Goal: Book appointment/travel/reservation

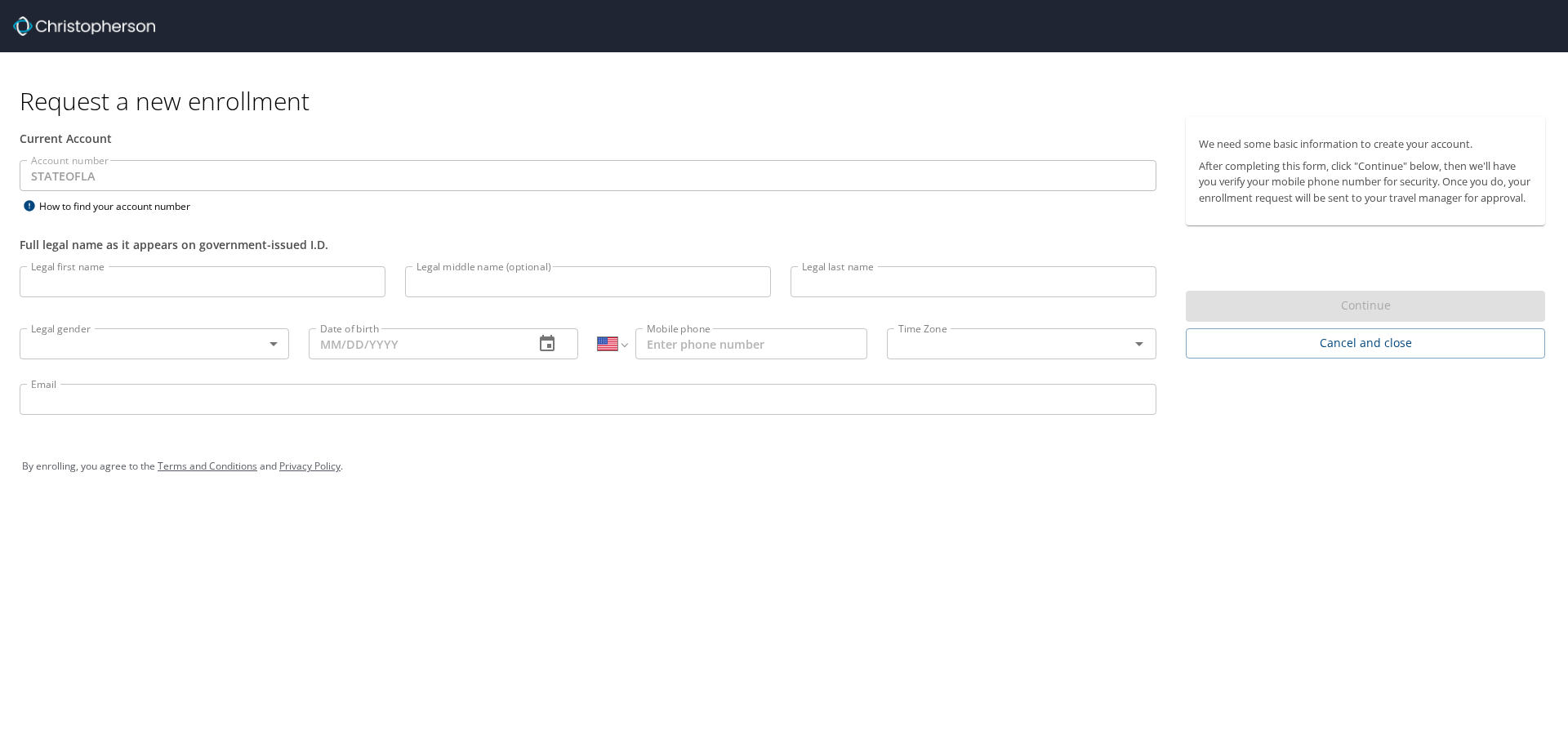
select select "US"
click at [206, 284] on input "Legal first name" at bounding box center [203, 281] width 366 height 31
type input "Ashley"
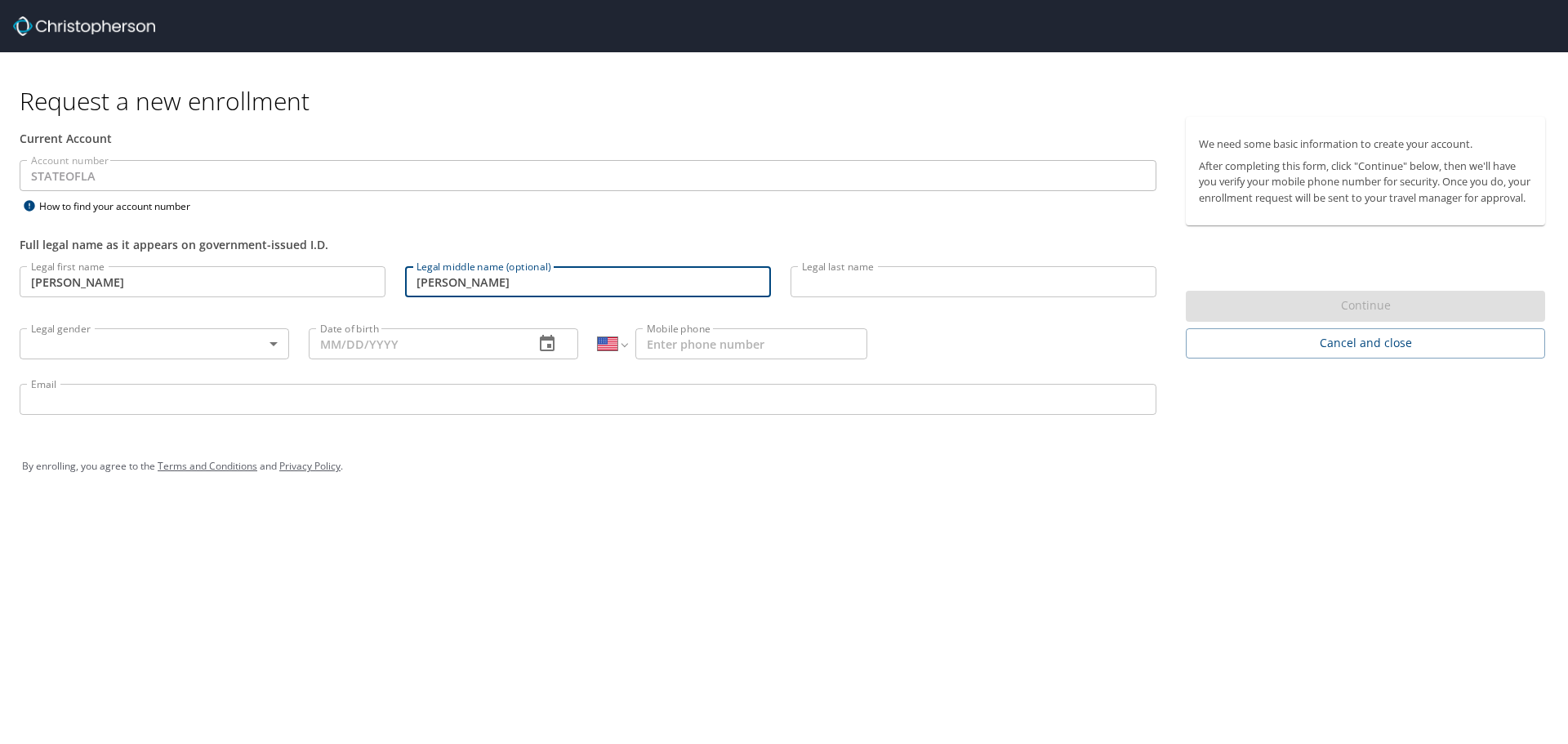
type input "Michelle"
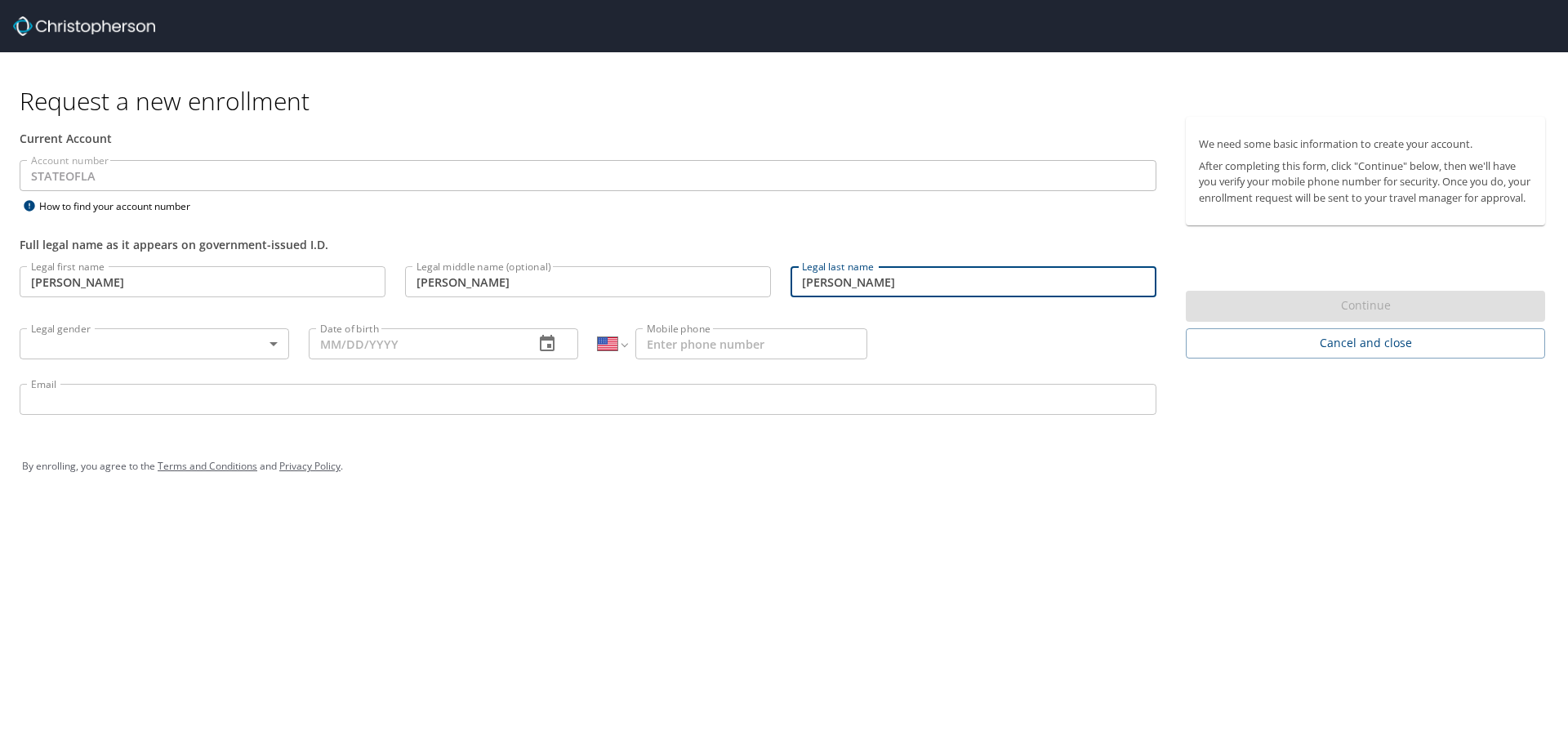
type input "Krukowski"
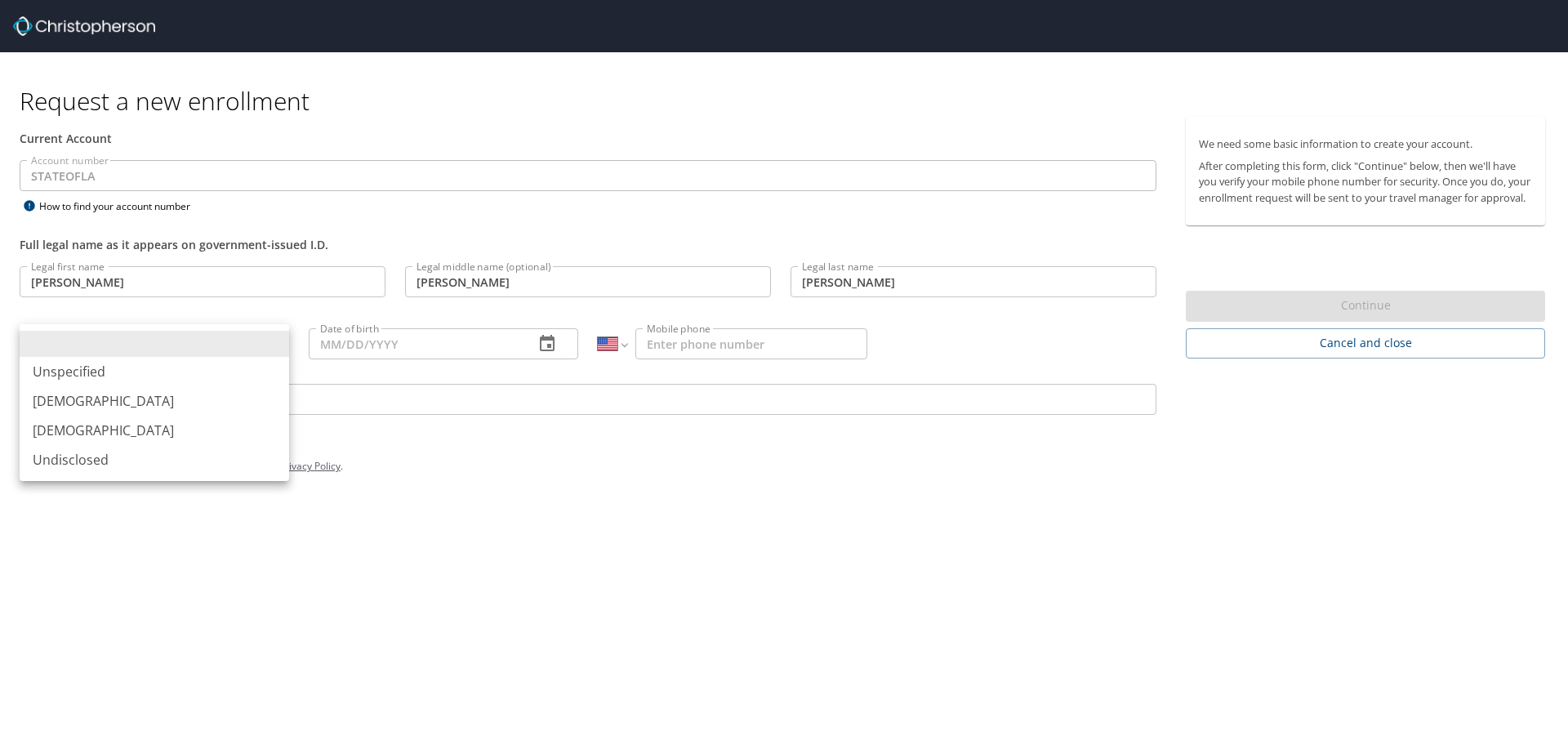
click at [239, 344] on body "Request a new enrollment Current Account Account number STATEOFLA Account numbe…" at bounding box center [784, 372] width 1568 height 744
click at [172, 437] on li "Female" at bounding box center [154, 430] width 269 height 29
type input "Female"
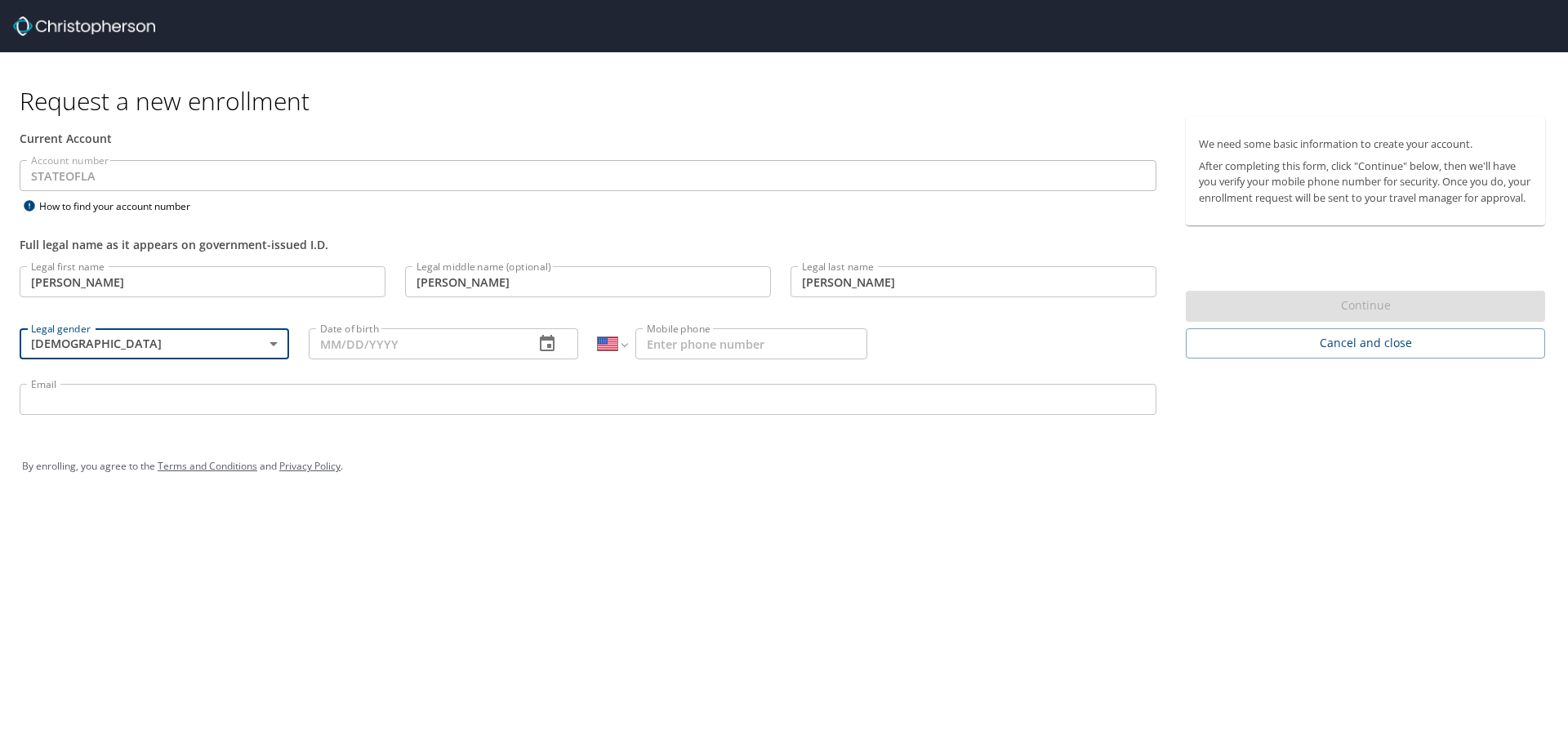
click at [407, 346] on input "Date of birth" at bounding box center [415, 343] width 212 height 31
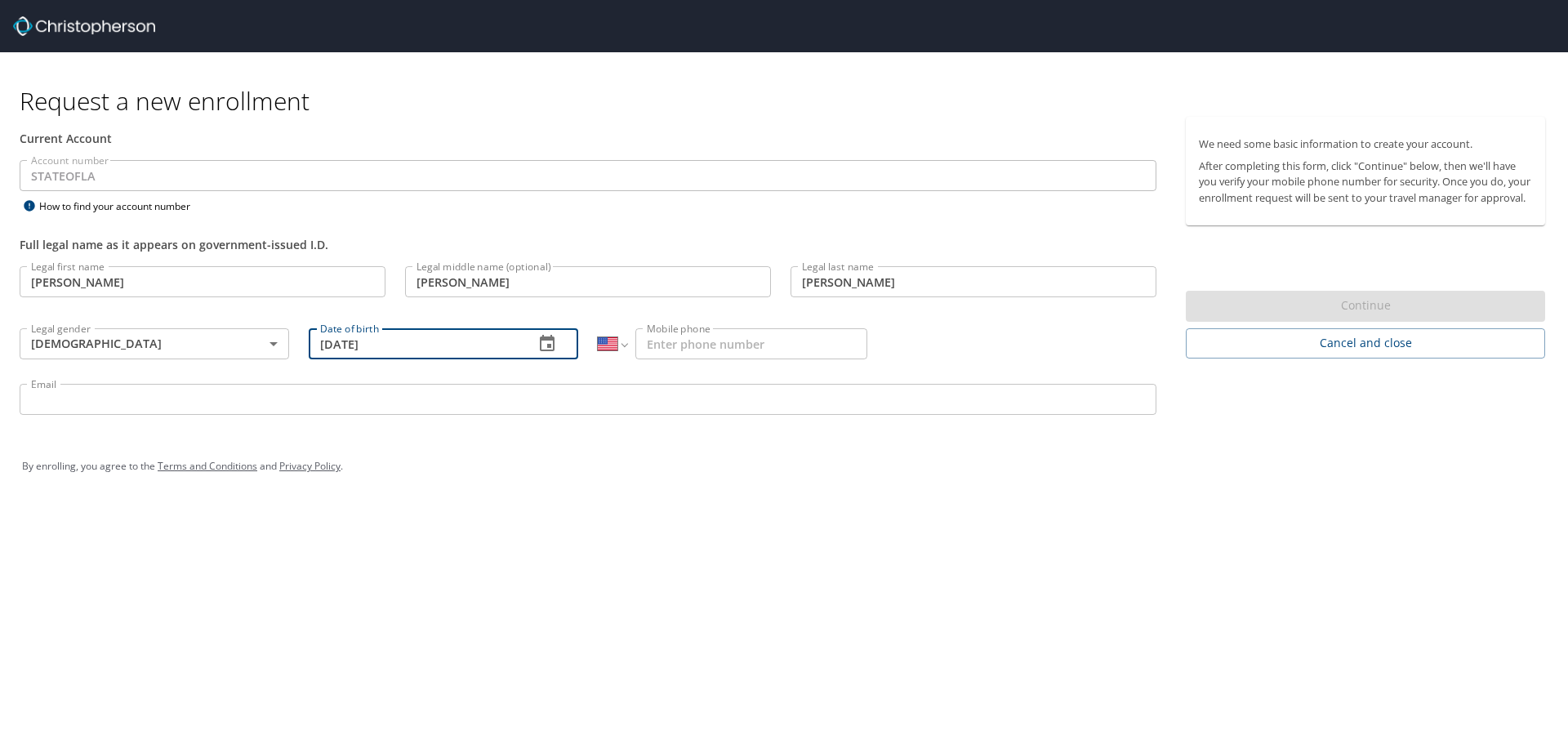
type input "08/17/1987"
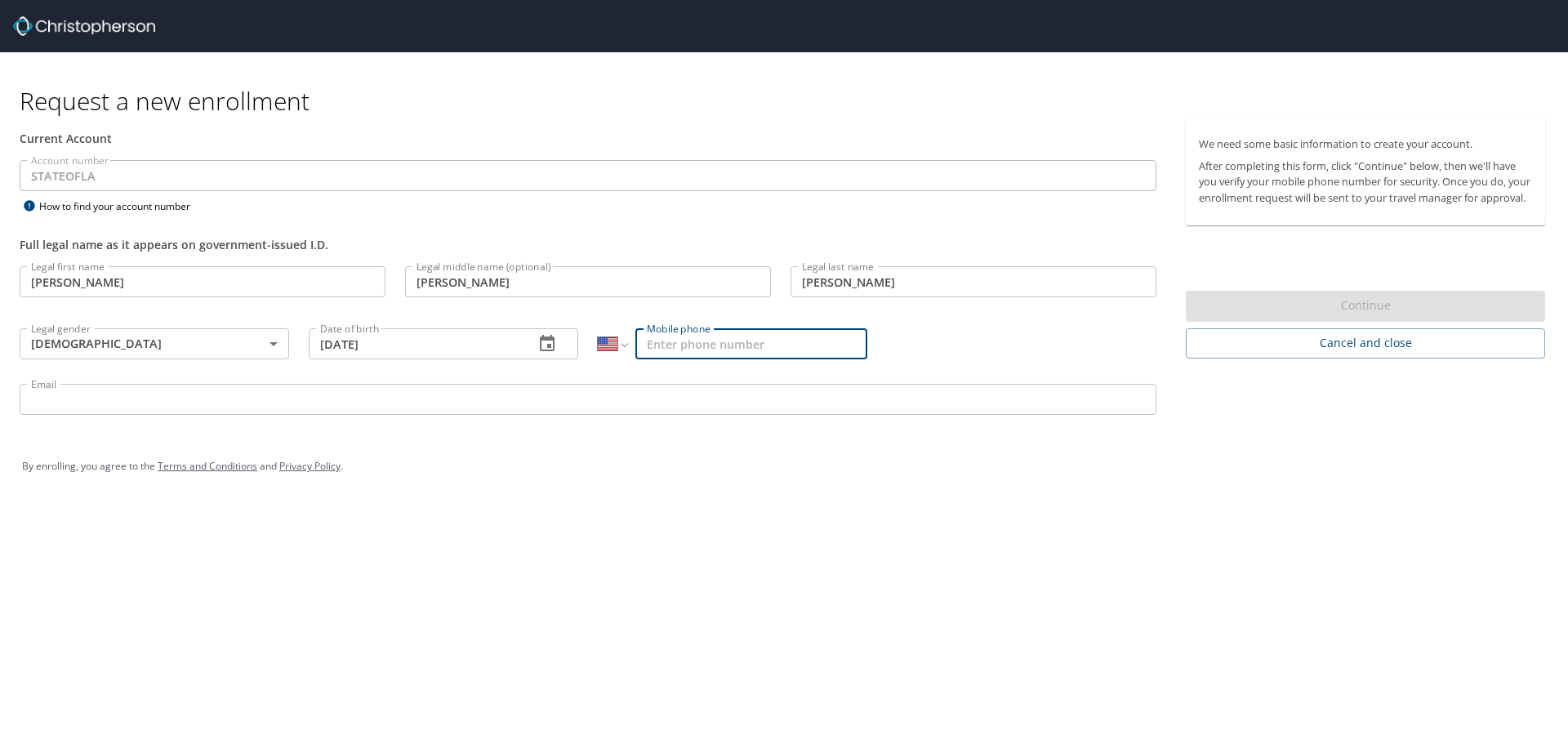
click at [714, 341] on input "Mobile phone" at bounding box center [750, 343] width 232 height 31
type input "[PHONE_NUMBER]"
click at [411, 402] on input "Email" at bounding box center [588, 399] width 1137 height 31
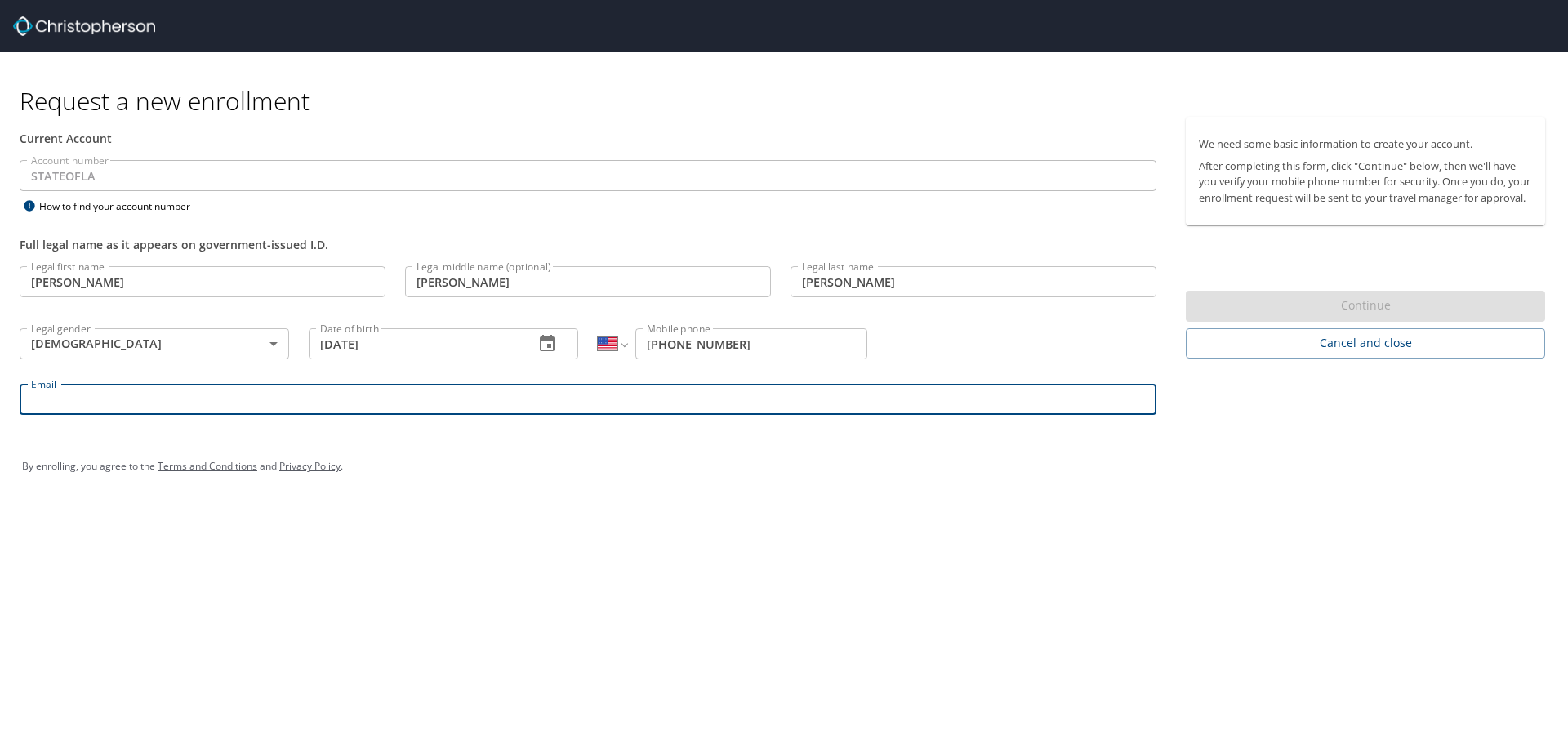
type input "ashley.krukowski@lsuhs.edu"
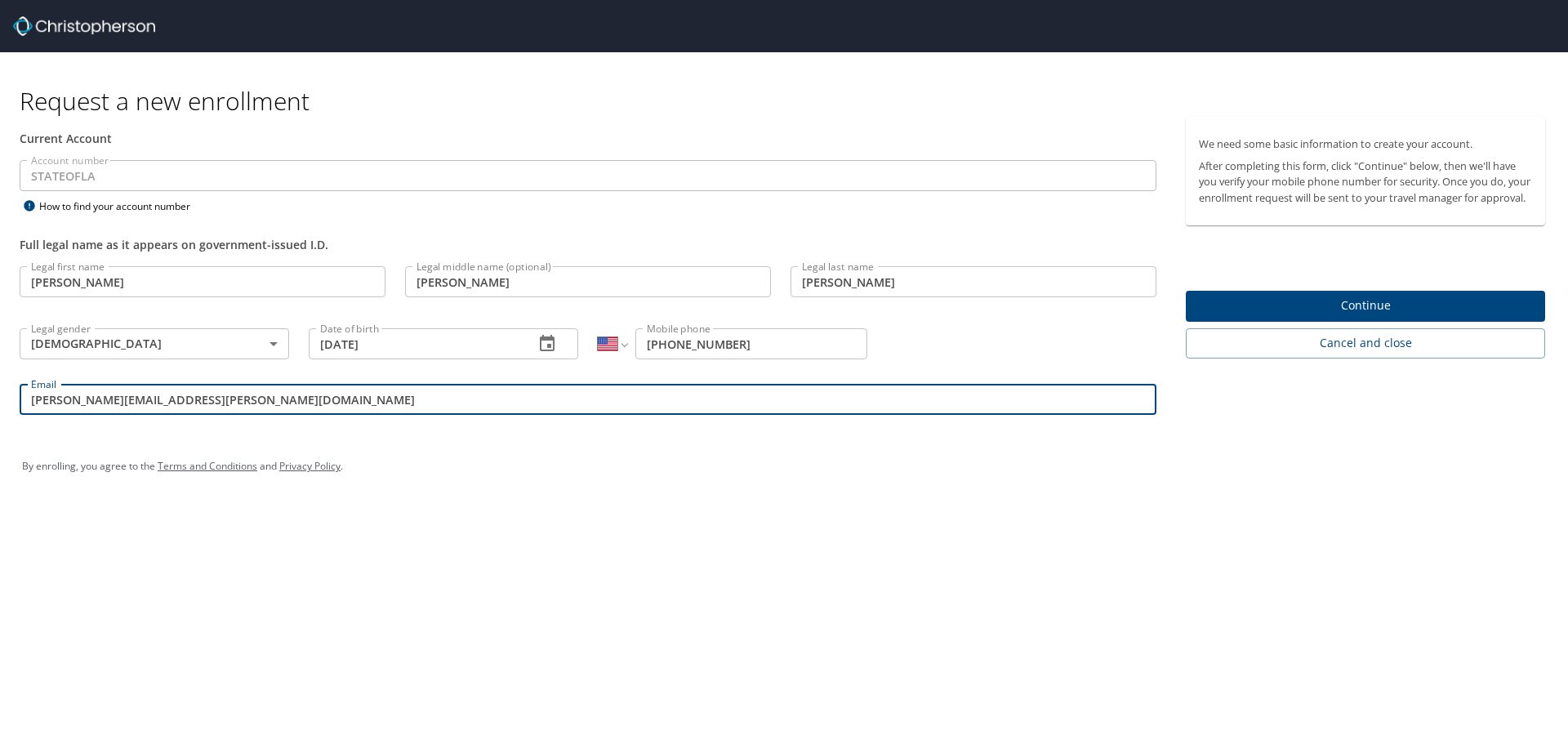
click at [1316, 316] on span "Continue" at bounding box center [1364, 306] width 333 height 21
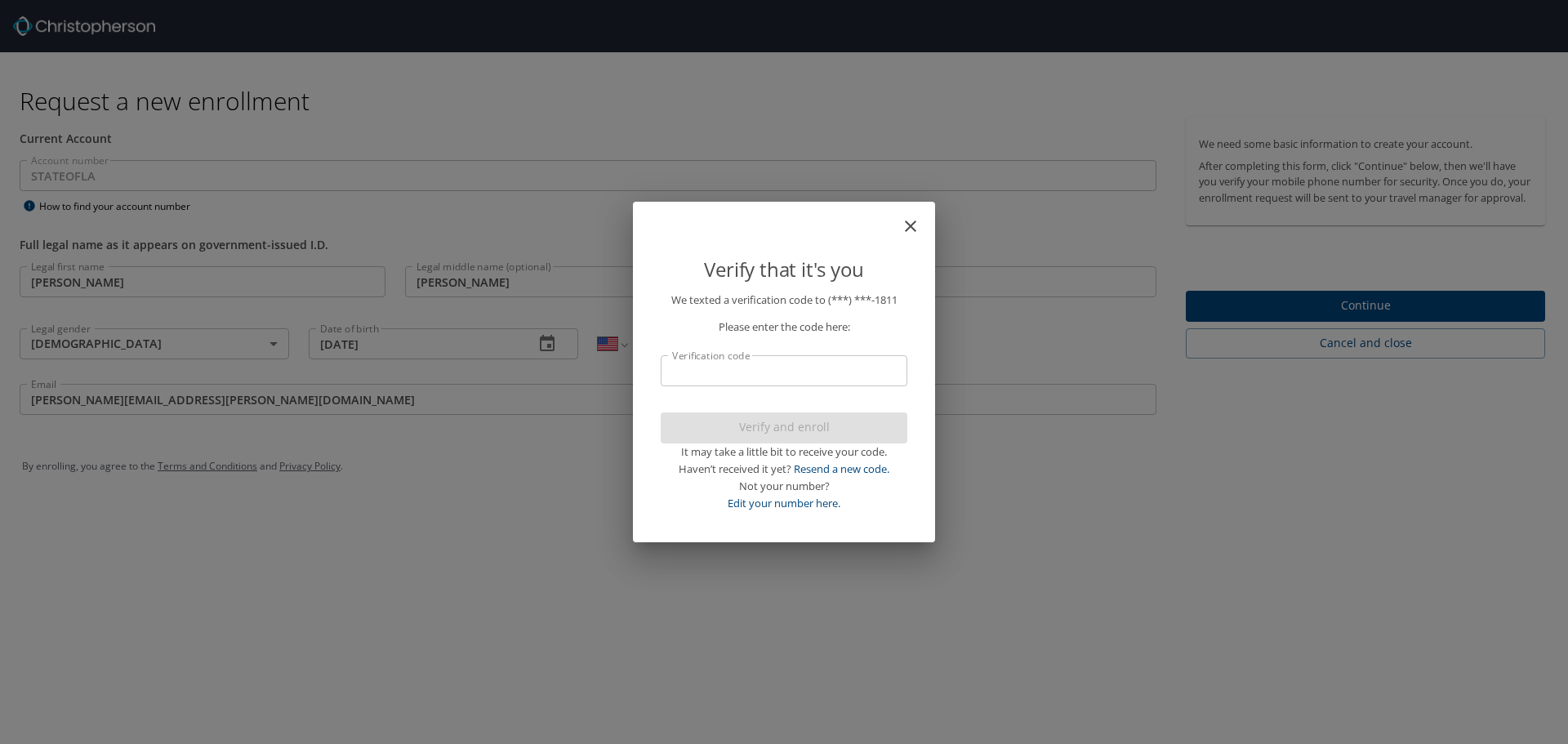
click at [762, 370] on input "Verification code" at bounding box center [783, 371] width 247 height 31
type input "814247"
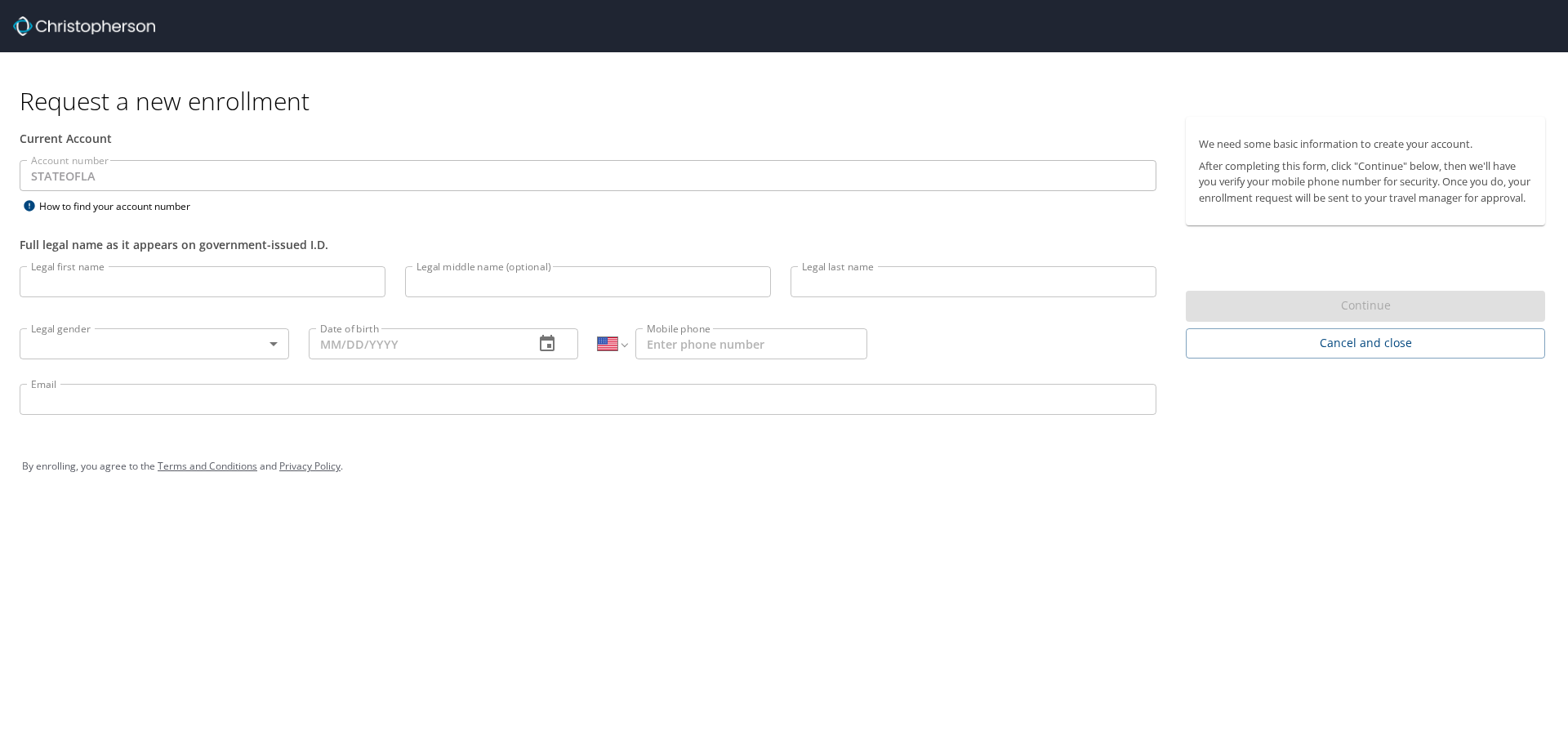
select select "US"
click at [187, 289] on input "Legal first name" at bounding box center [203, 281] width 366 height 31
type input "Ashley"
click at [439, 285] on input "Legal middle name (optional)" at bounding box center [588, 281] width 366 height 31
type input "Michelle"
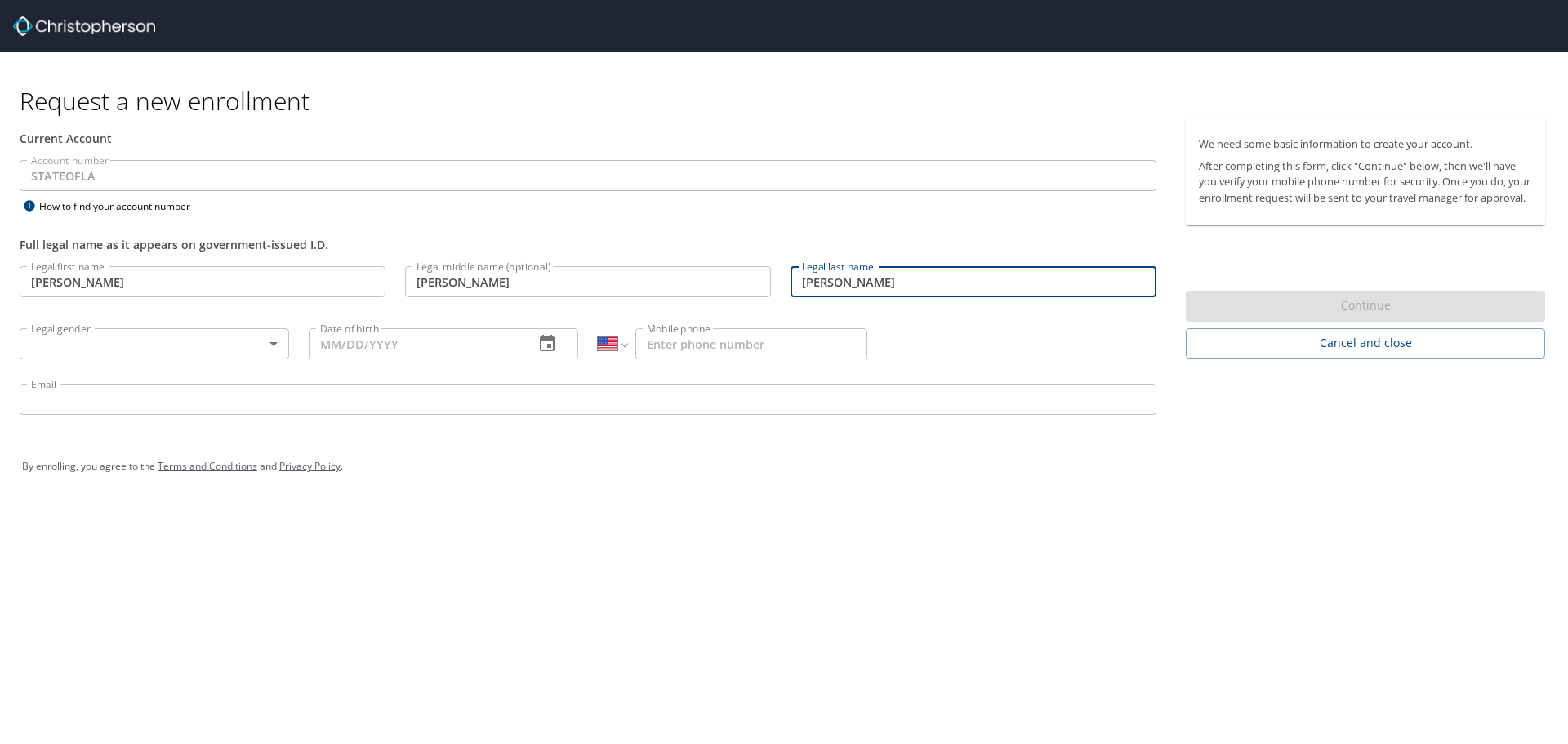
type input "Krukowski"
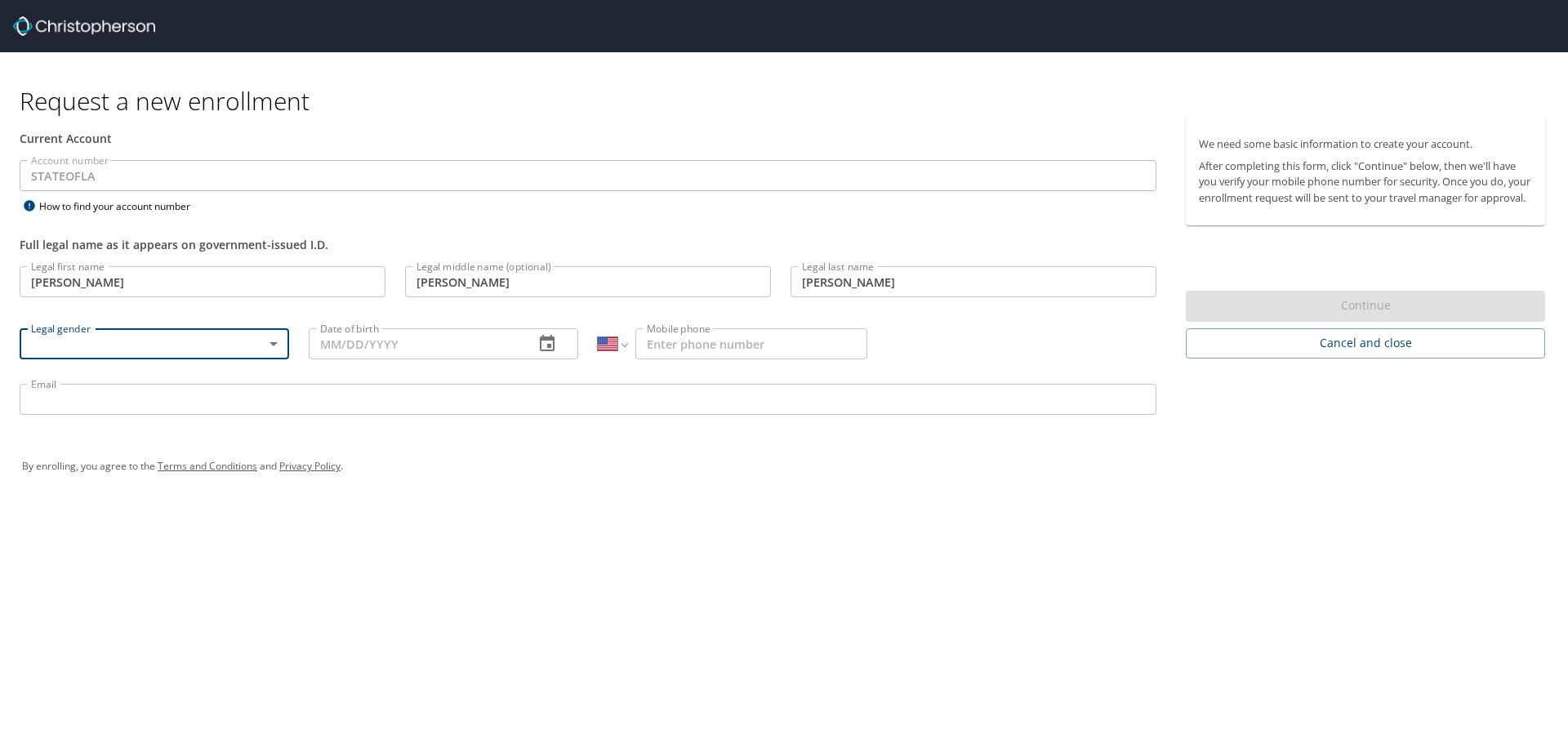
click at [266, 347] on body "Request a new enrollment Current Account Account number STATEOFLA Account numbe…" at bounding box center [784, 372] width 1568 height 744
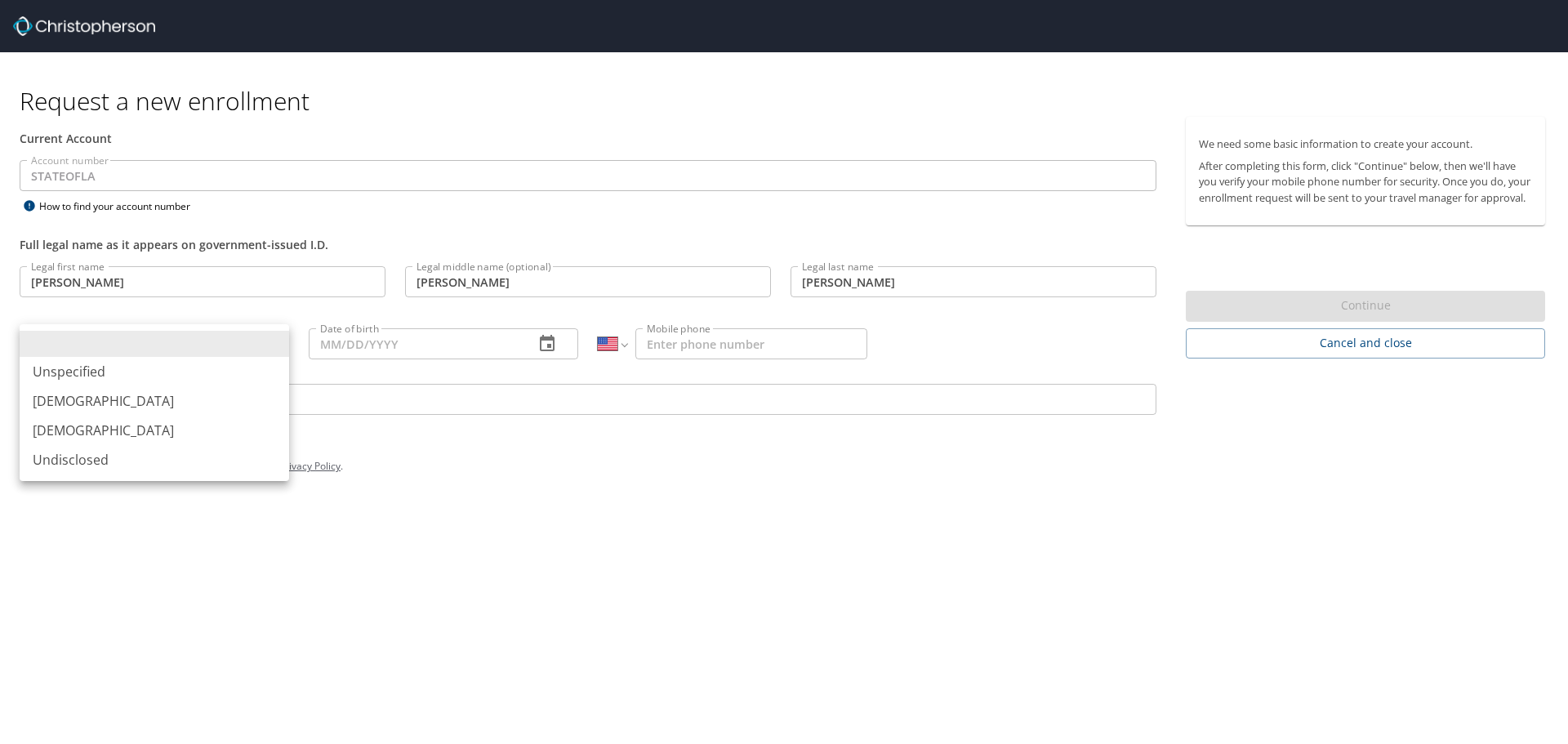
click at [198, 426] on li "[DEMOGRAPHIC_DATA]" at bounding box center [154, 430] width 269 height 29
type input "[DEMOGRAPHIC_DATA]"
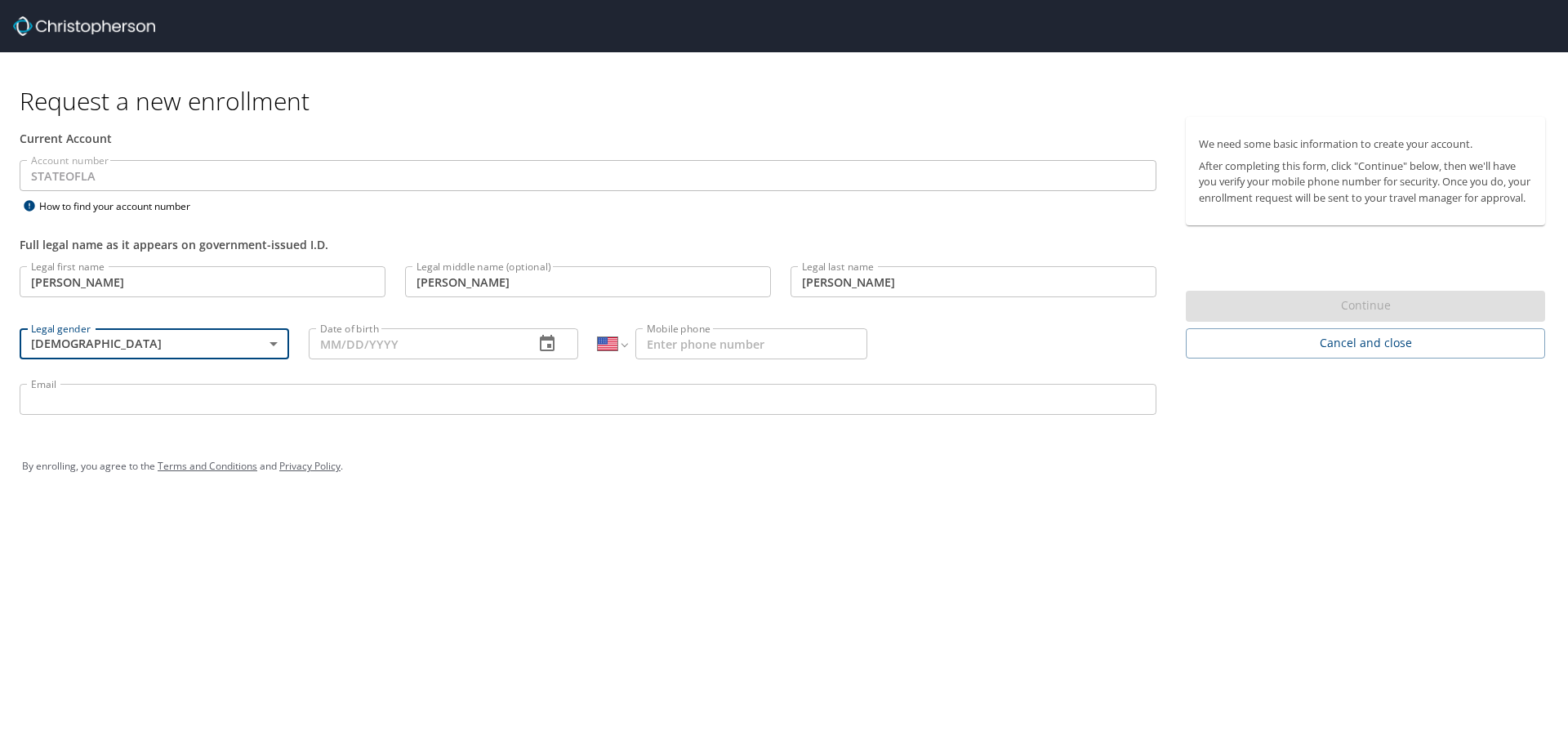
click at [374, 345] on input "Date of birth" at bounding box center [415, 343] width 212 height 31
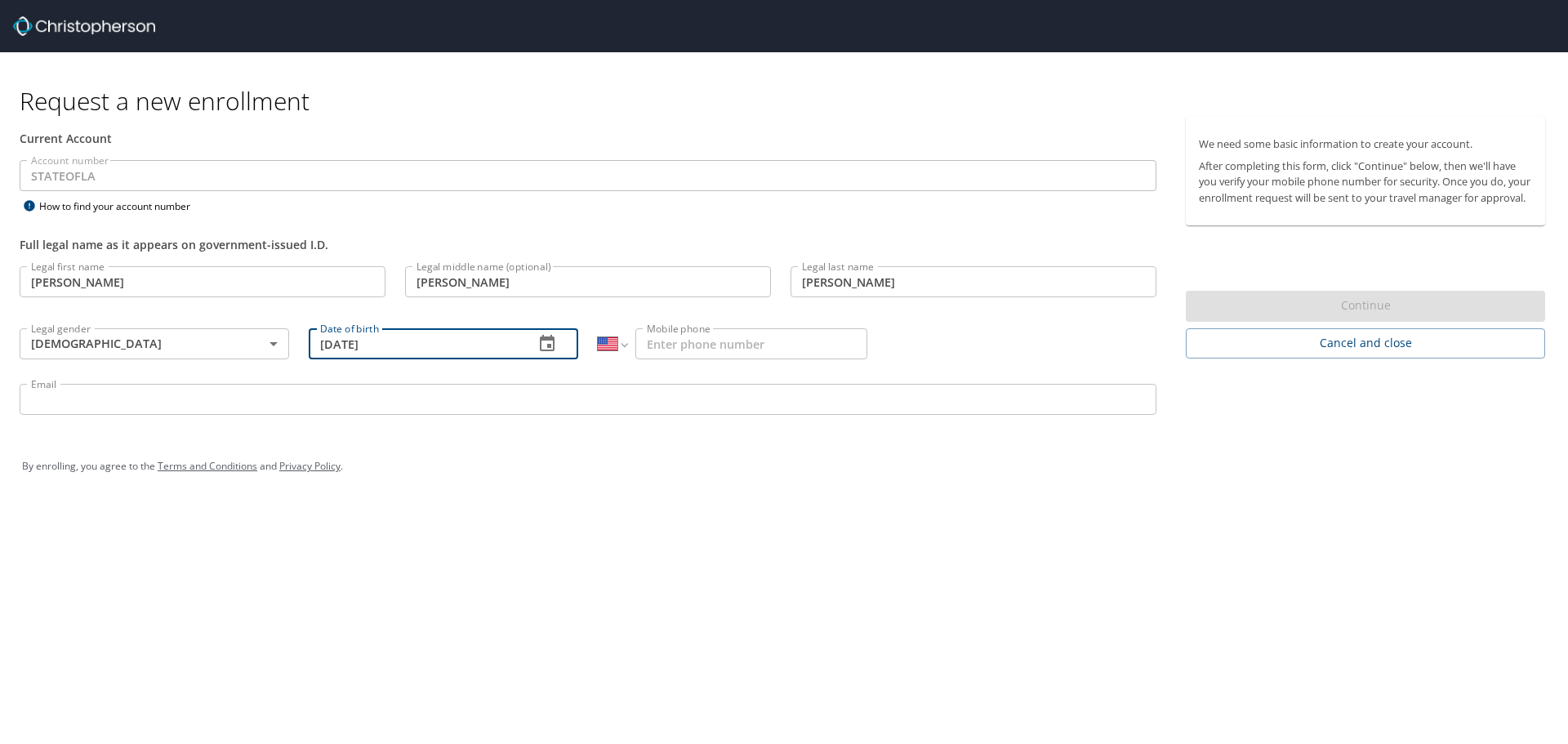
type input "08/17/1987"
click at [676, 349] on input "Mobile phone" at bounding box center [750, 343] width 232 height 31
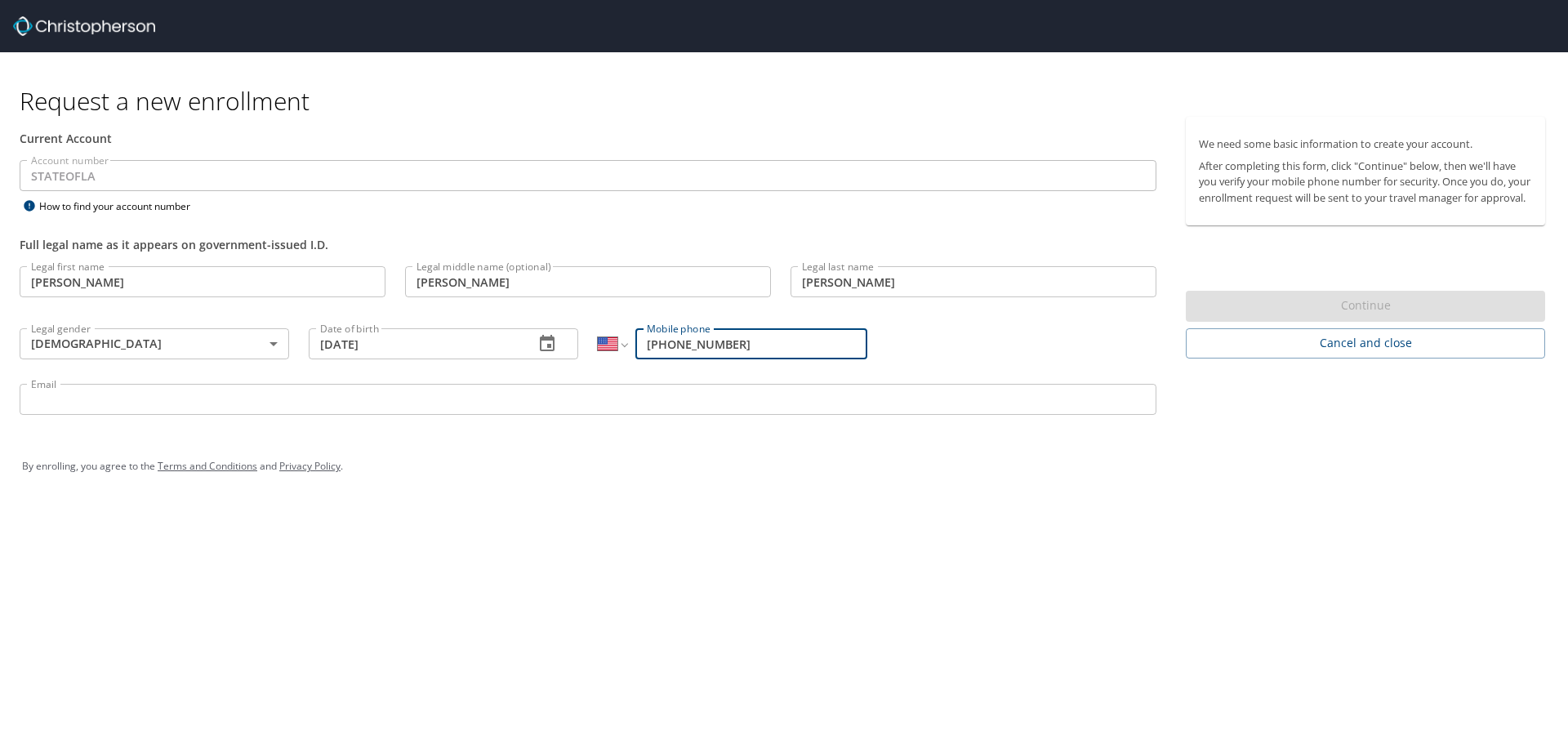
type input "[PHONE_NUMBER]"
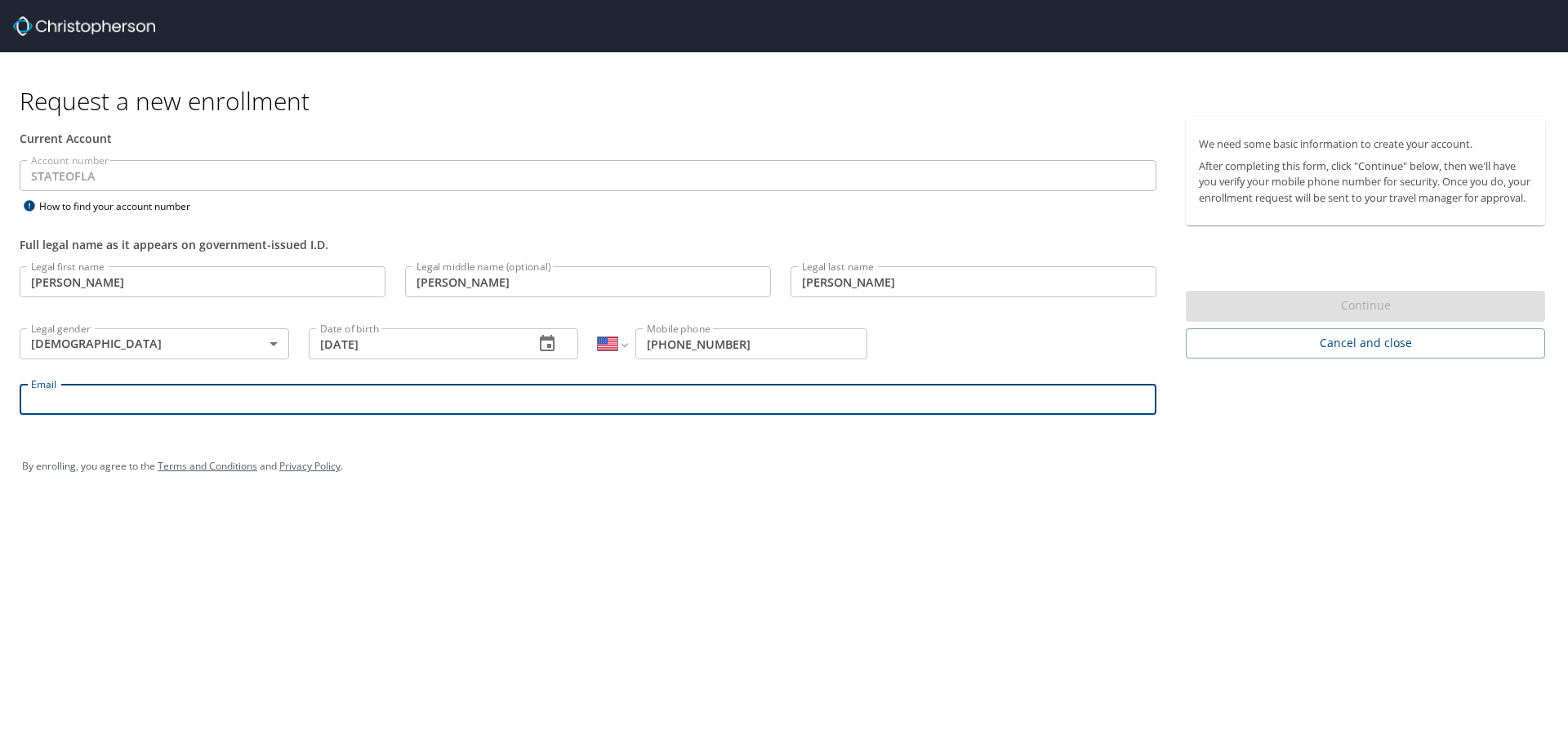
click at [234, 405] on input "Email" at bounding box center [588, 399] width 1137 height 31
type input "ashley.krukowski@lsuhs.edu"
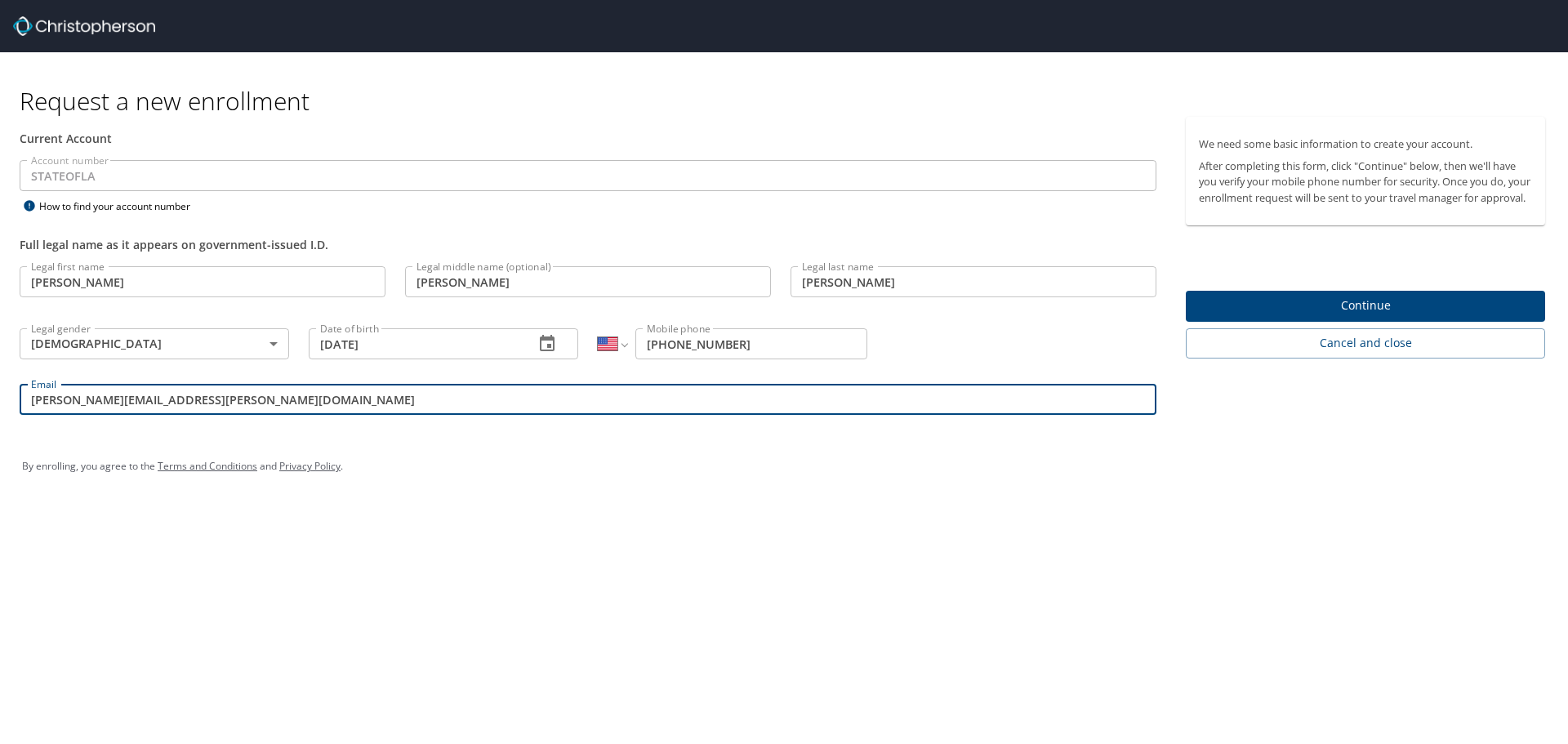
click at [1230, 312] on span "Continue" at bounding box center [1364, 306] width 333 height 21
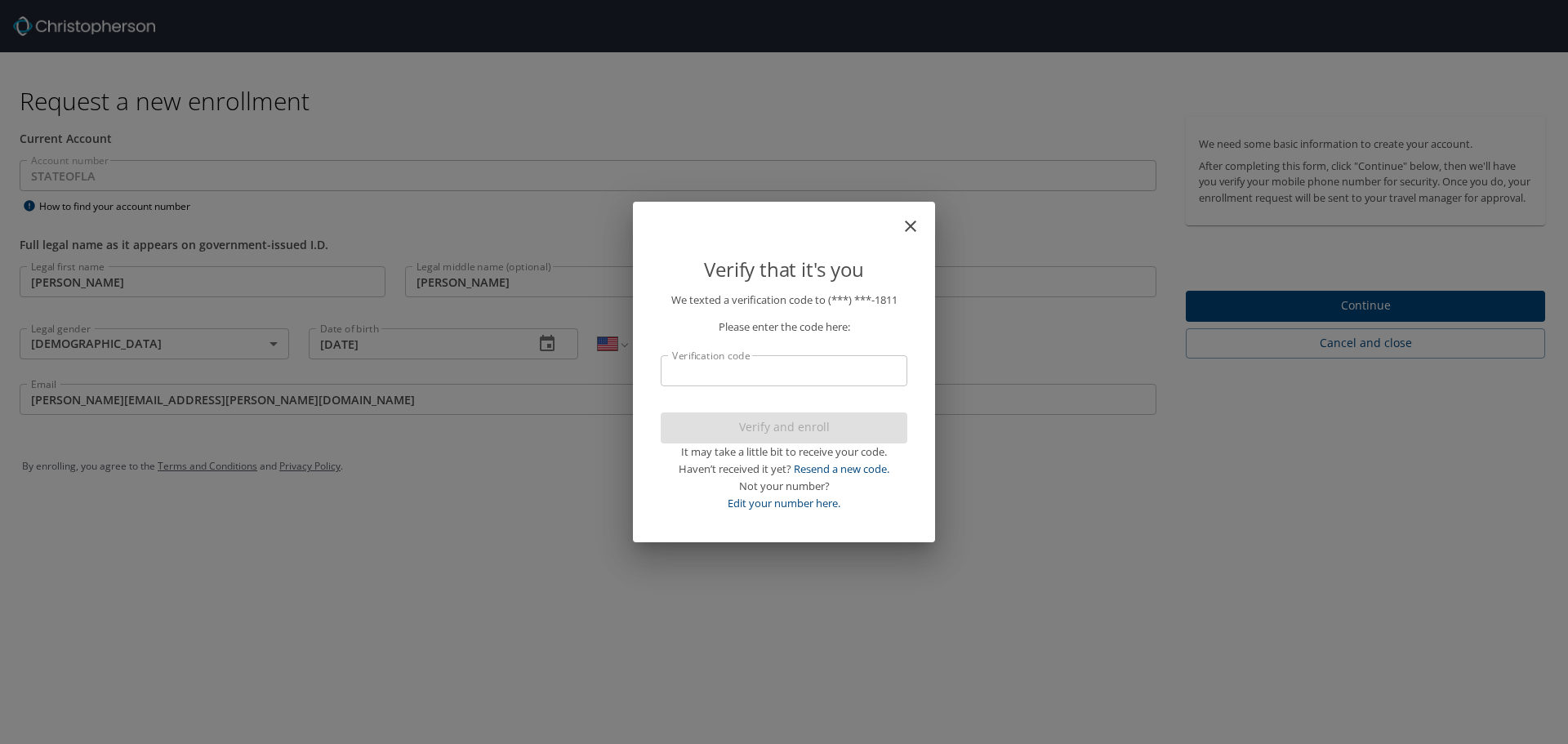
click at [769, 373] on input "Verification code" at bounding box center [783, 371] width 247 height 31
type input "632406"
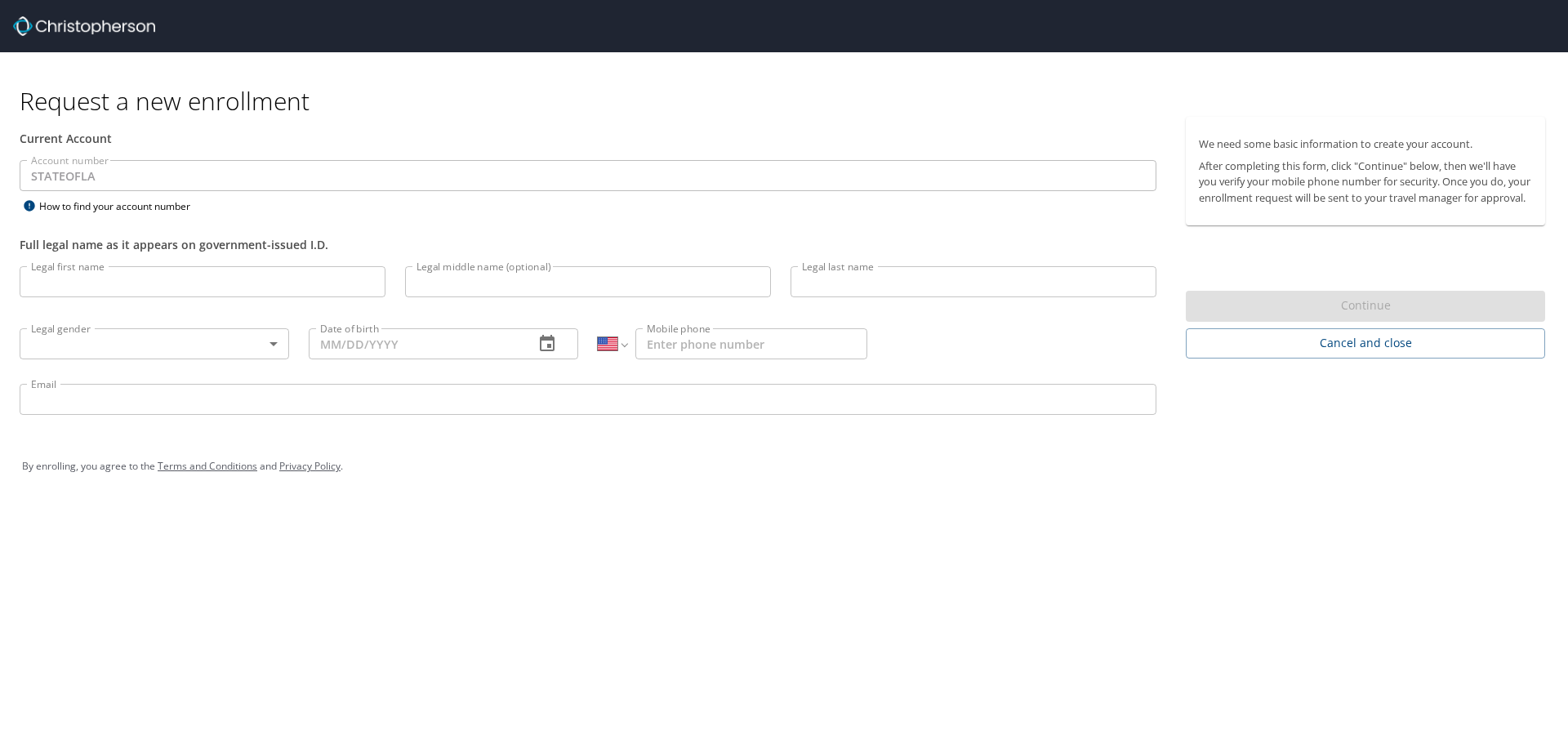
select select "US"
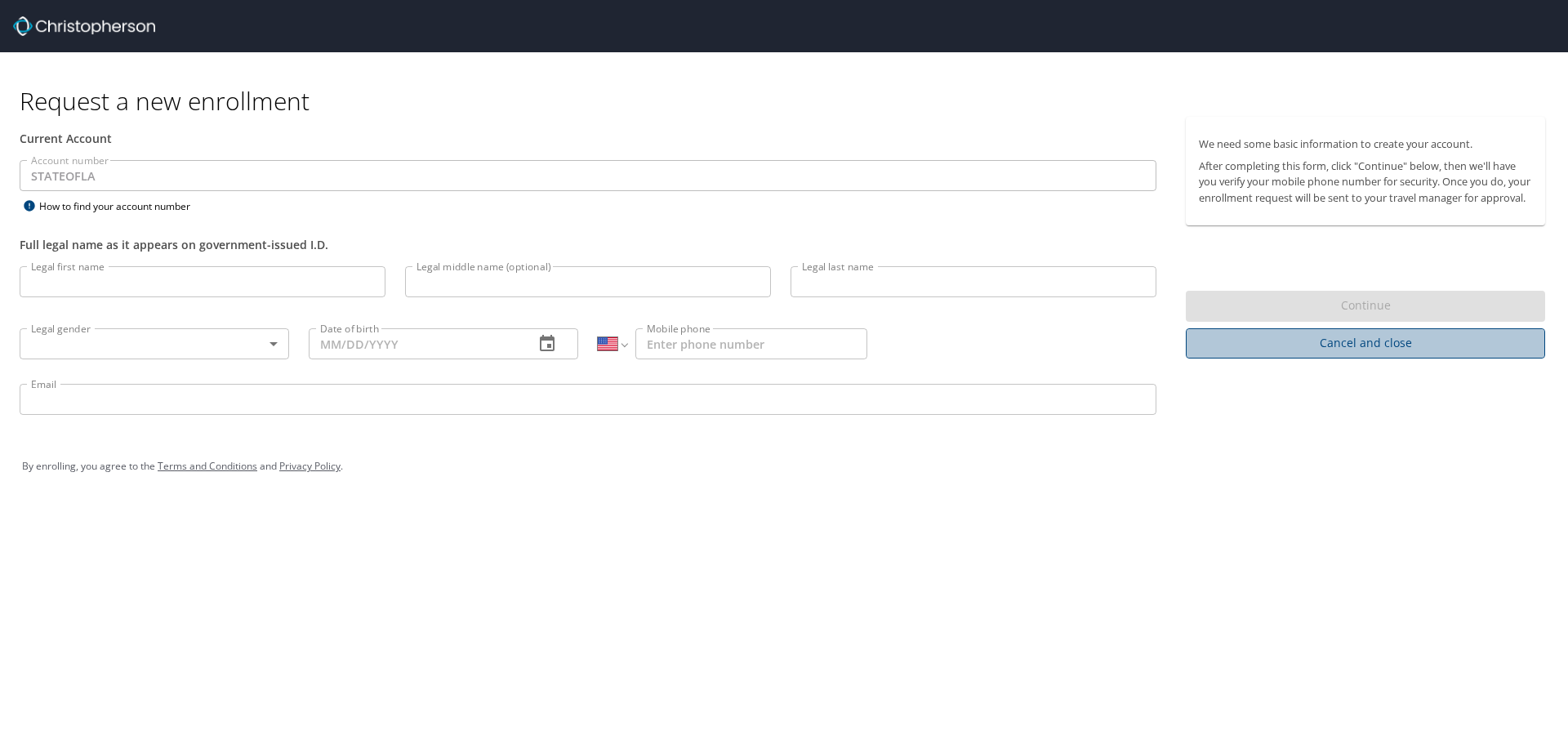
click at [1383, 354] on span "Cancel and close" at bounding box center [1364, 343] width 333 height 21
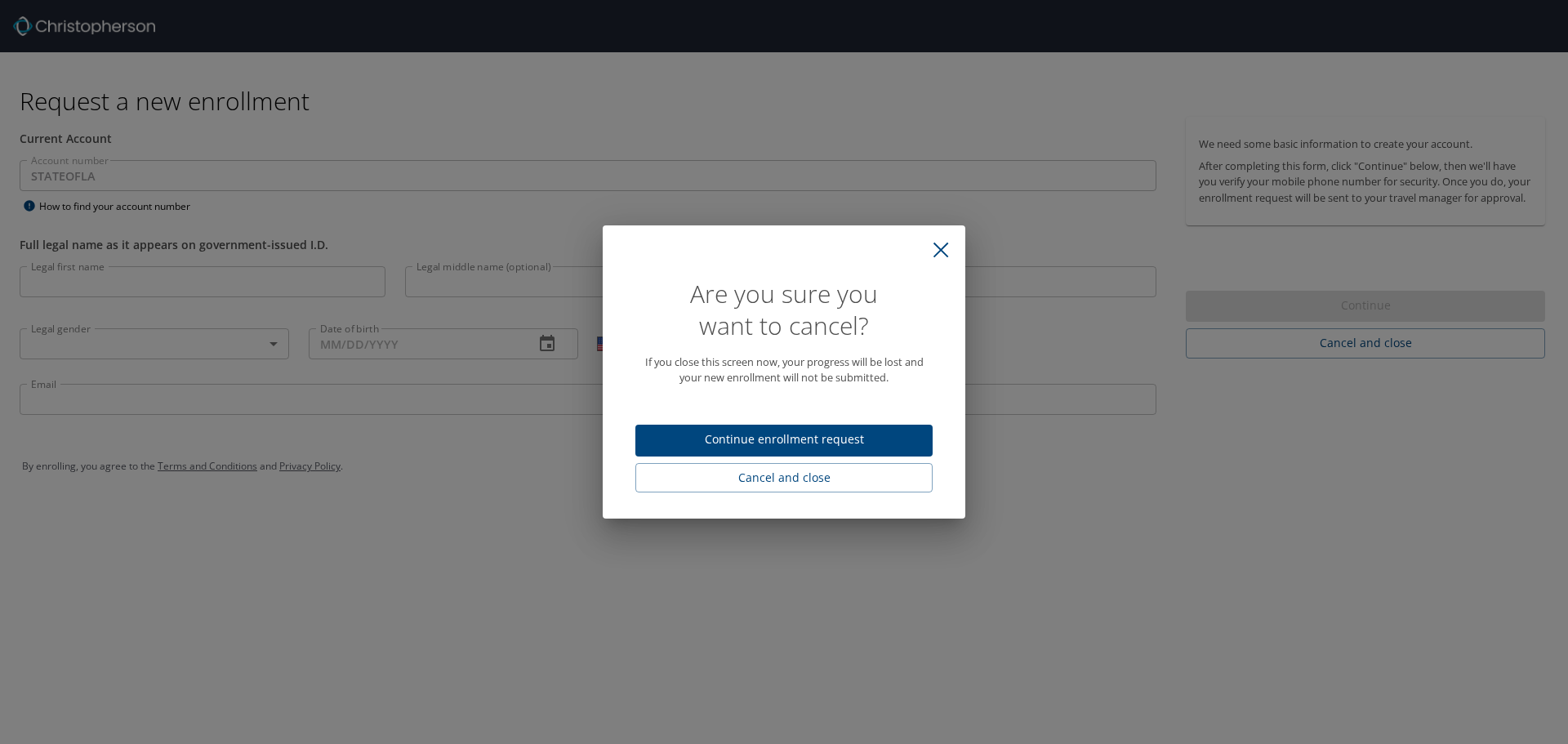
click at [840, 435] on span "Continue enrollment request" at bounding box center [783, 440] width 271 height 21
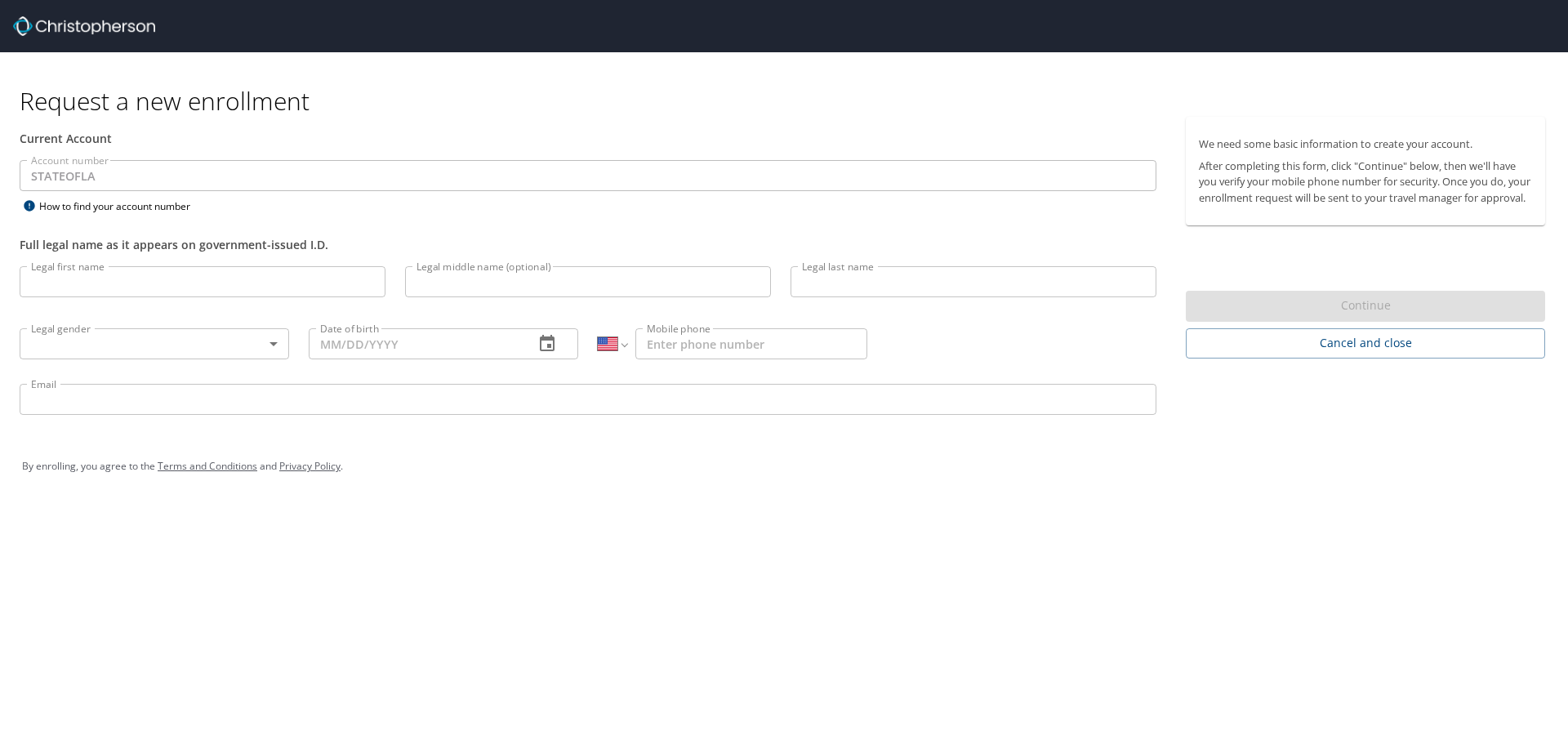
click at [106, 24] on img at bounding box center [83, 25] width 142 height 20
select select "US"
click at [219, 284] on input "Legal first name" at bounding box center [203, 281] width 366 height 31
type input "Ashley"
click at [527, 285] on input "Legal middle name (optional)" at bounding box center [588, 281] width 366 height 31
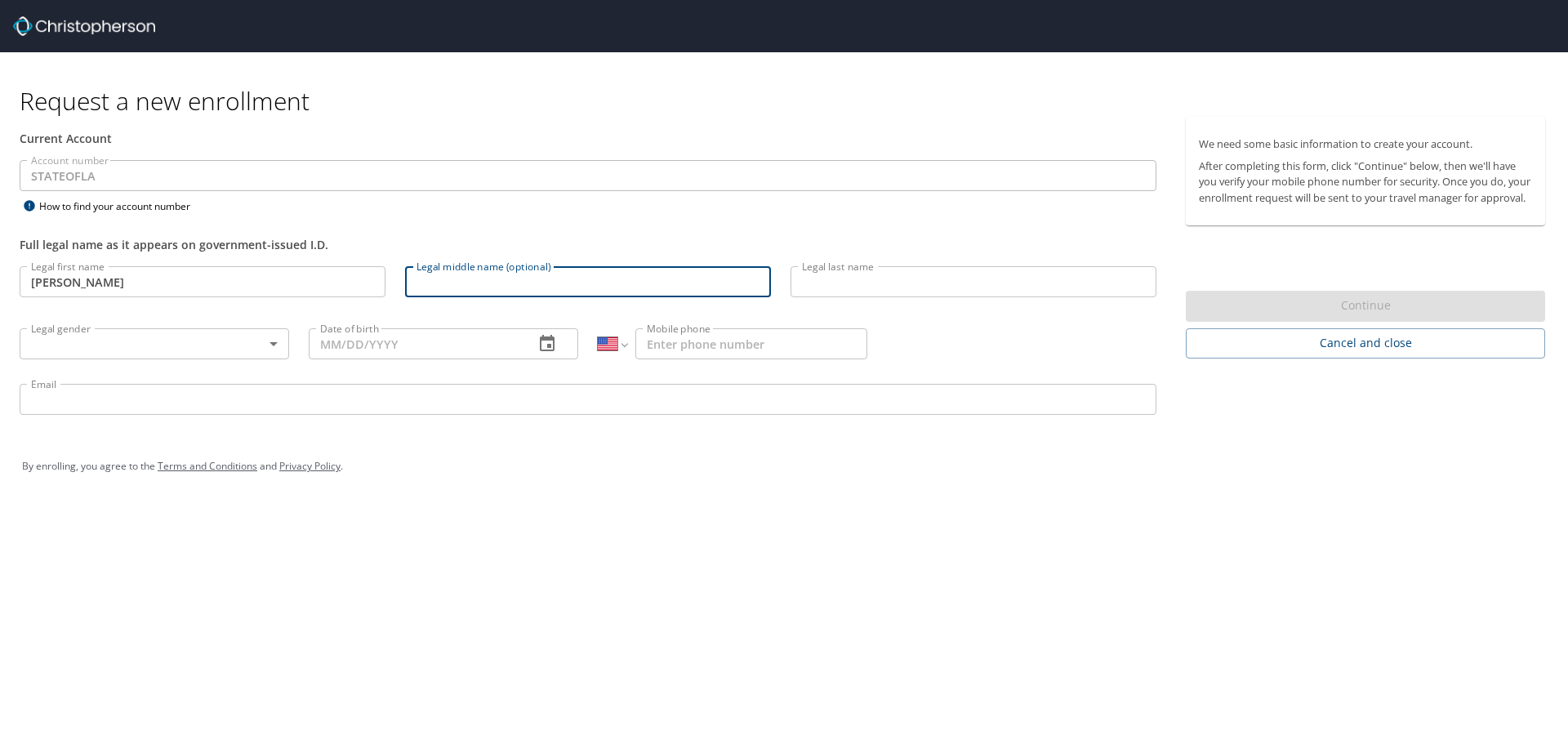
click at [878, 275] on input "Legal last name" at bounding box center [973, 281] width 366 height 31
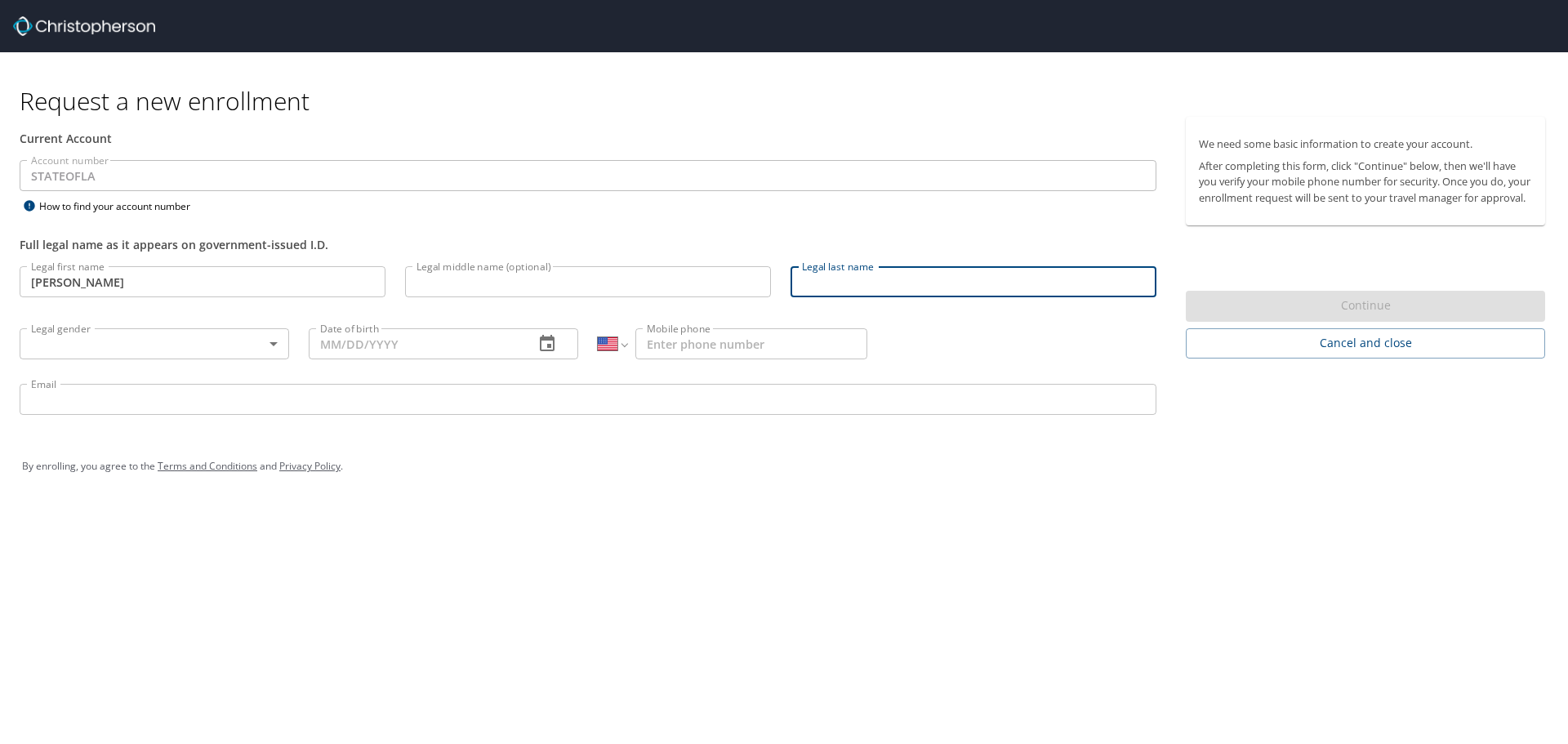
type input "Krukowski"
click at [185, 337] on body "Request a new enrollment Current Account Account number STATEOFLA Account numbe…" at bounding box center [784, 372] width 1568 height 744
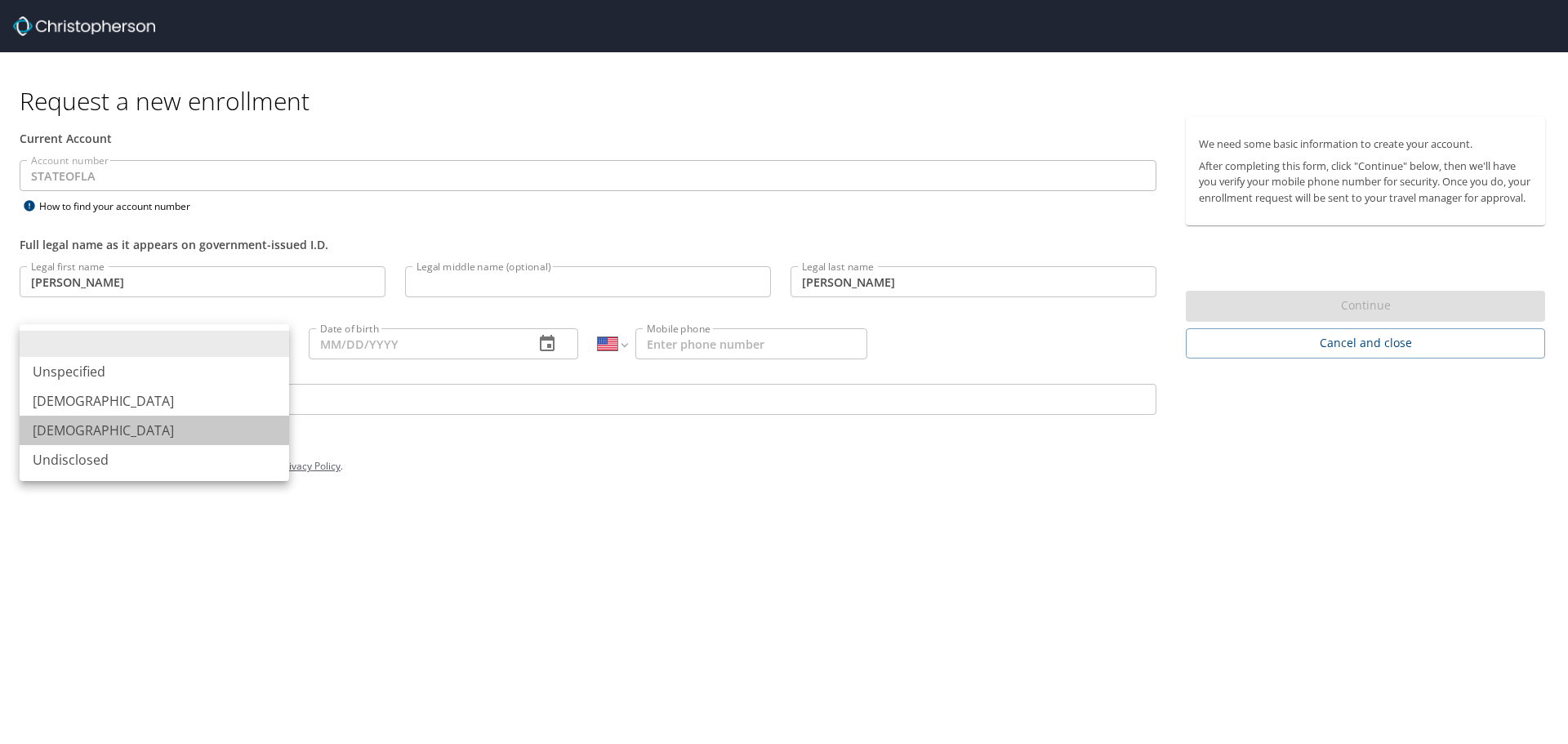
click at [119, 424] on li "[DEMOGRAPHIC_DATA]" at bounding box center [154, 430] width 269 height 29
type input "[DEMOGRAPHIC_DATA]"
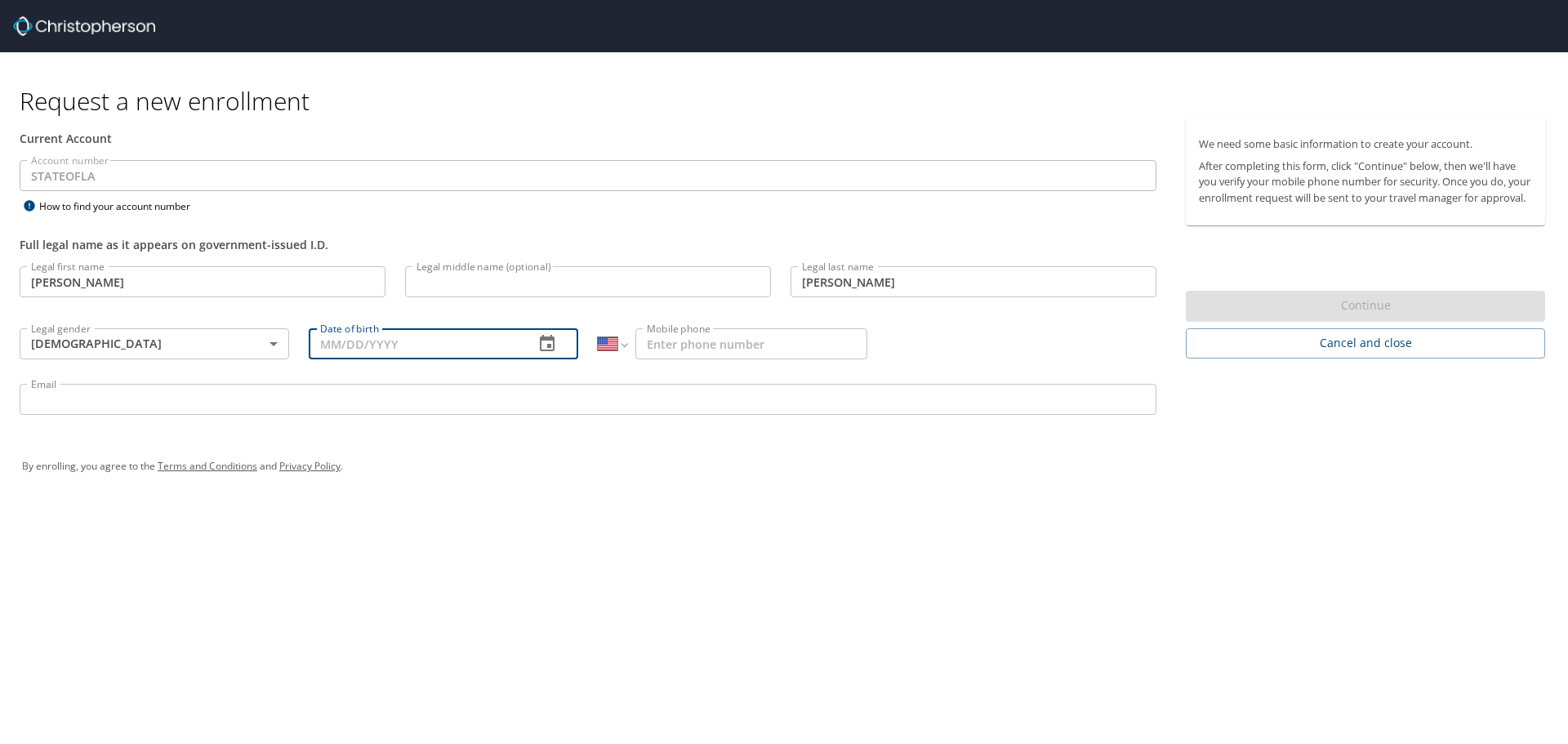
click at [375, 337] on input "Date of birth" at bounding box center [415, 343] width 212 height 31
type input "08/17/1987"
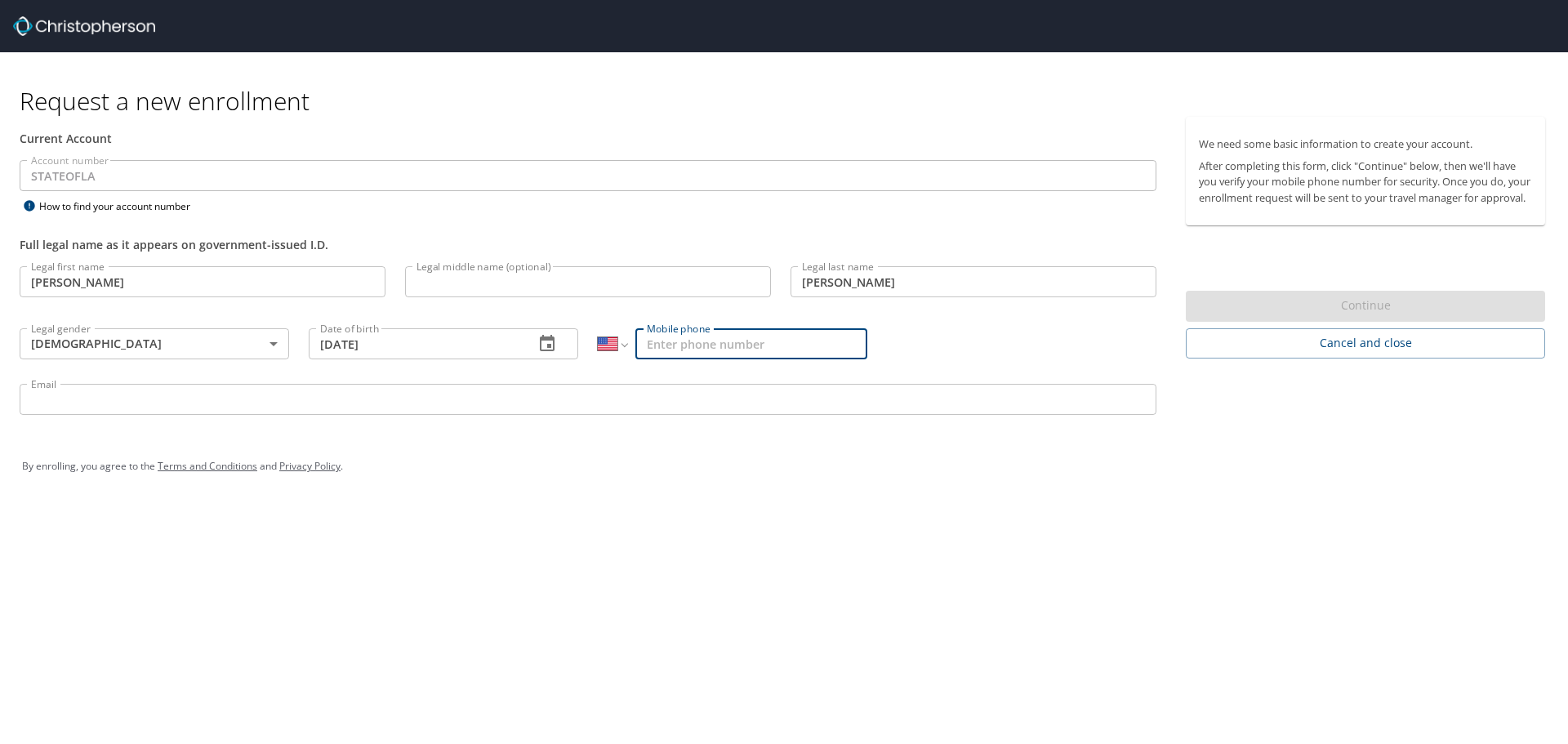
click at [762, 340] on input "Mobile phone" at bounding box center [750, 343] width 232 height 31
type input "[PHONE_NUMBER]"
click at [448, 389] on input "Email" at bounding box center [588, 399] width 1137 height 31
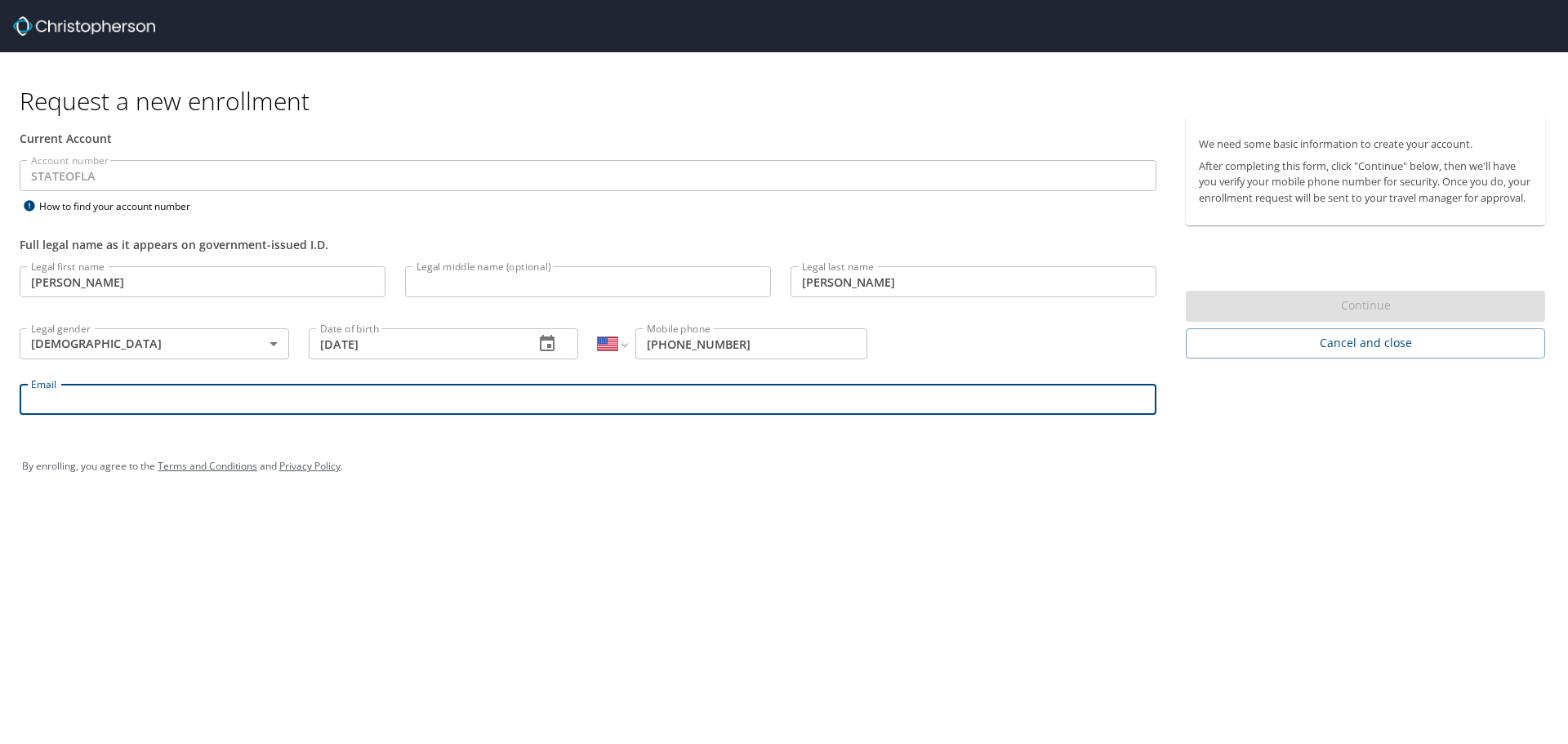
type input "ashley.krukowski@lsuhs.edu"
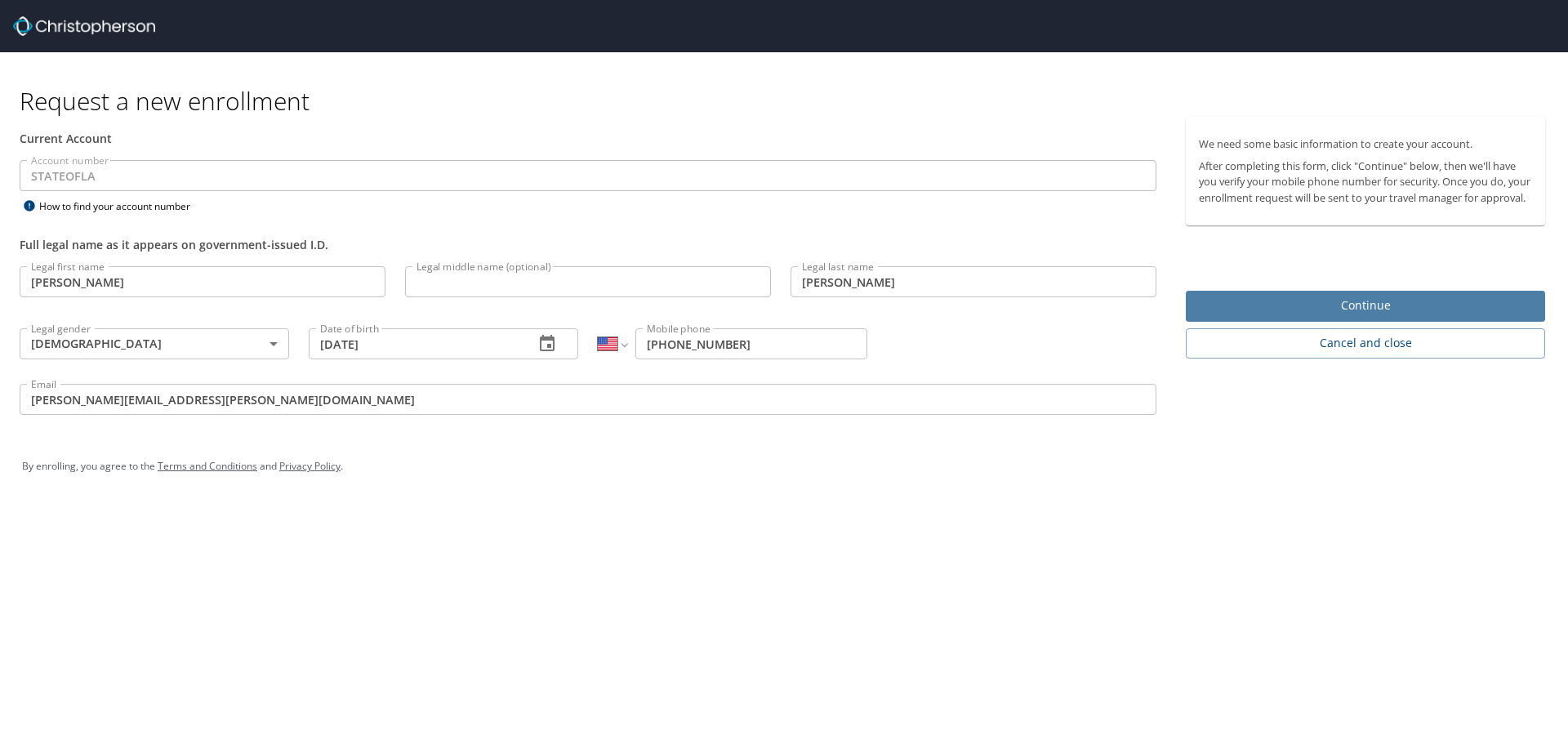
click at [1229, 316] on span "Continue" at bounding box center [1364, 306] width 333 height 21
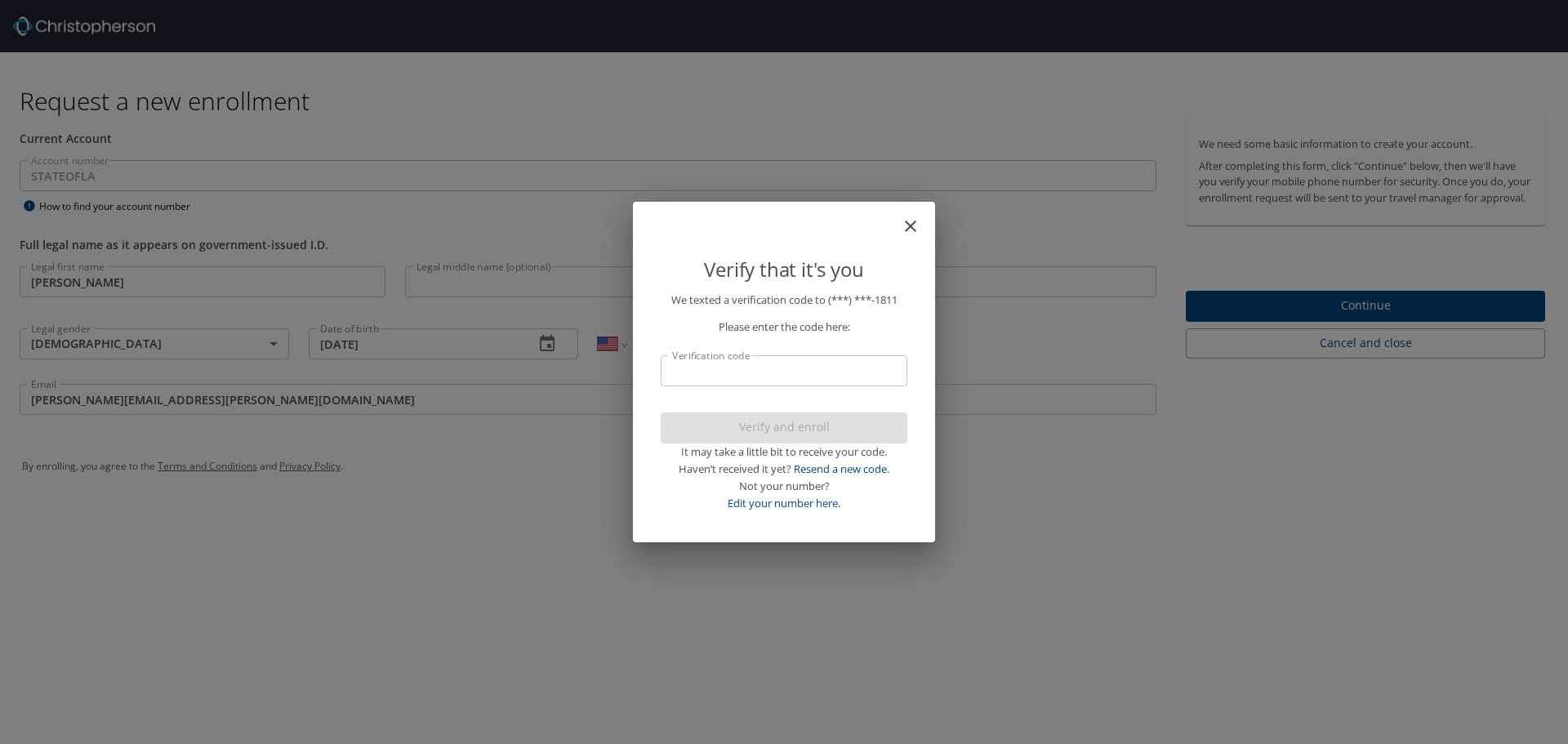
click at [783, 377] on input "Verification code" at bounding box center [783, 371] width 247 height 31
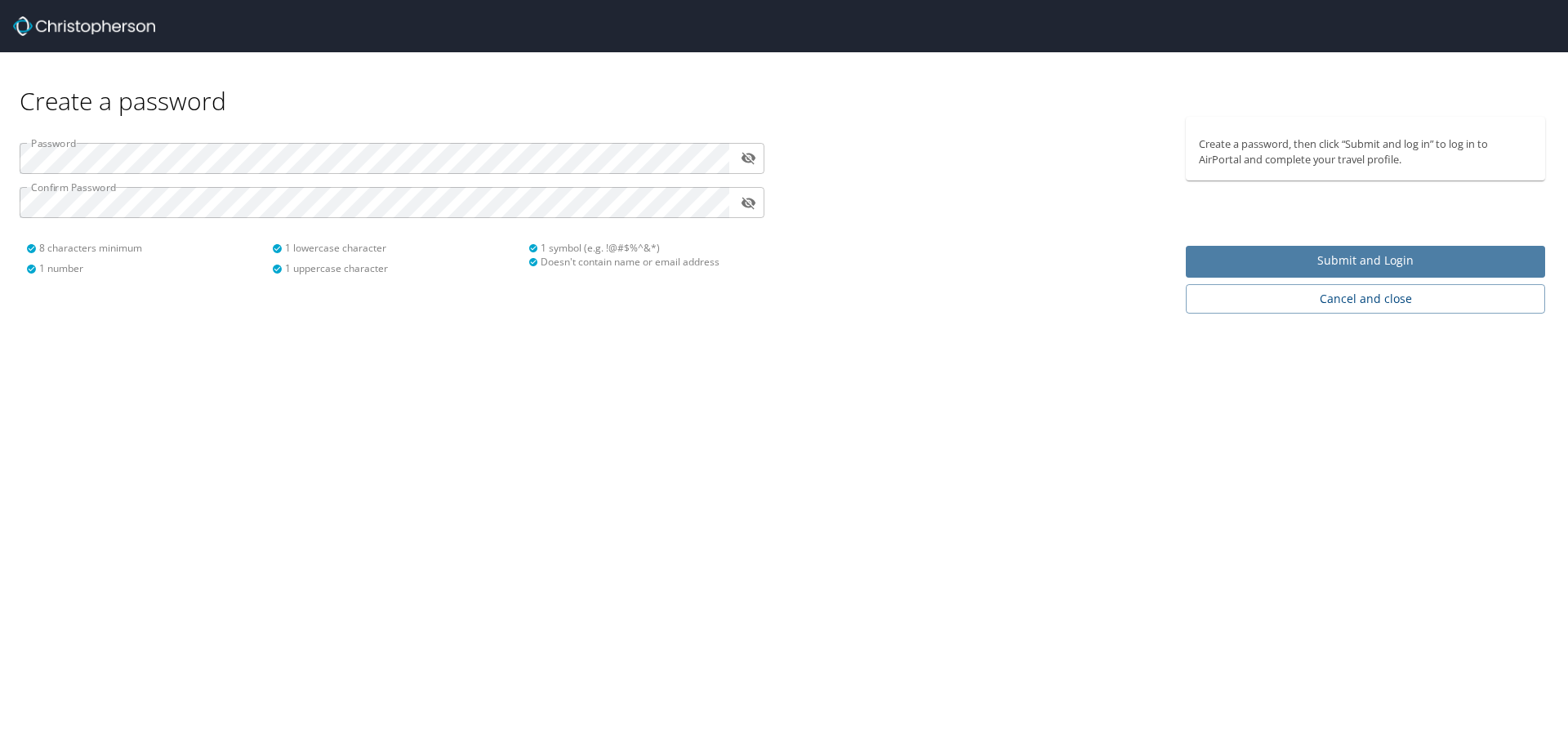
click at [1378, 257] on span "Submit and Login" at bounding box center [1364, 261] width 333 height 21
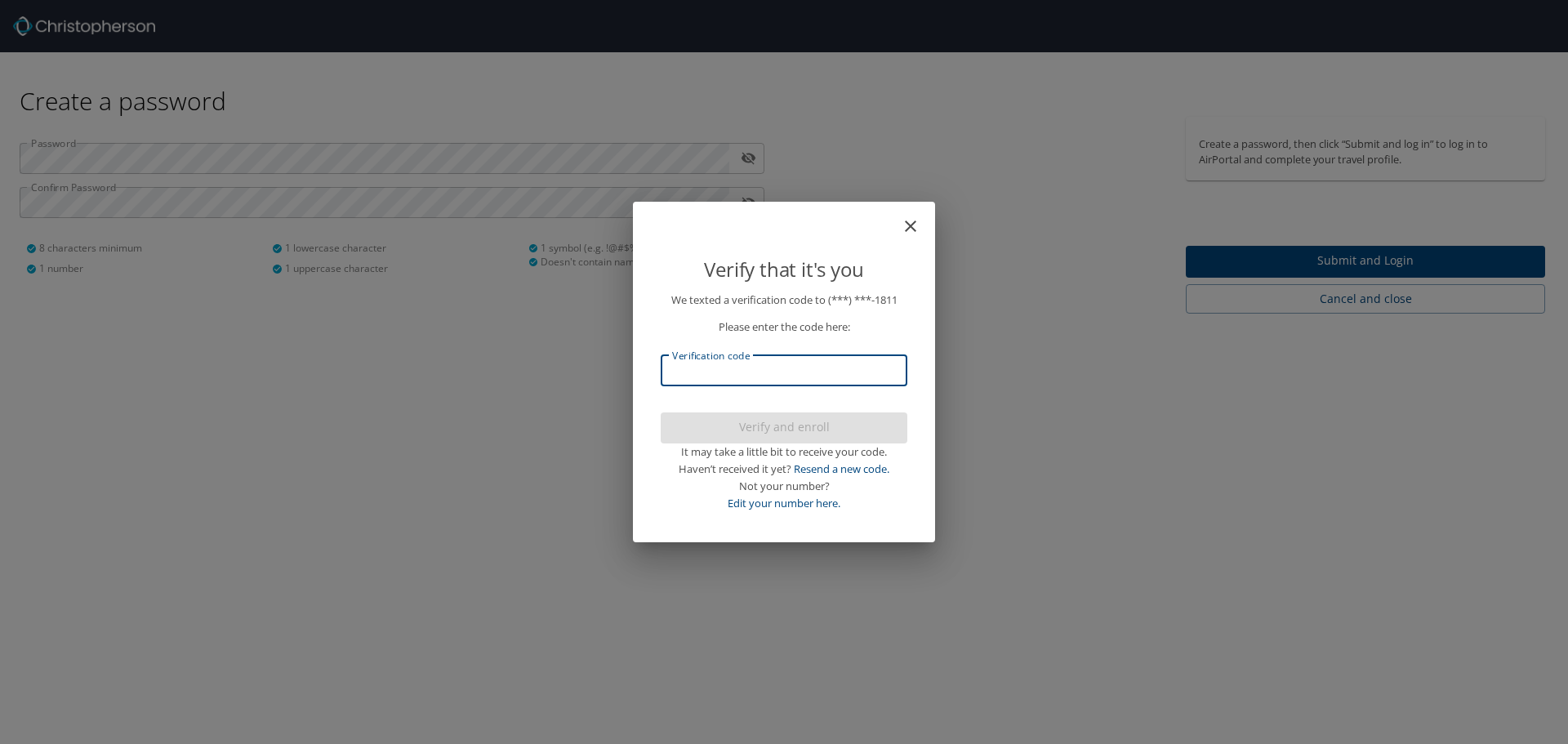
click at [847, 363] on input "Verification code" at bounding box center [783, 371] width 247 height 31
type input "634893"
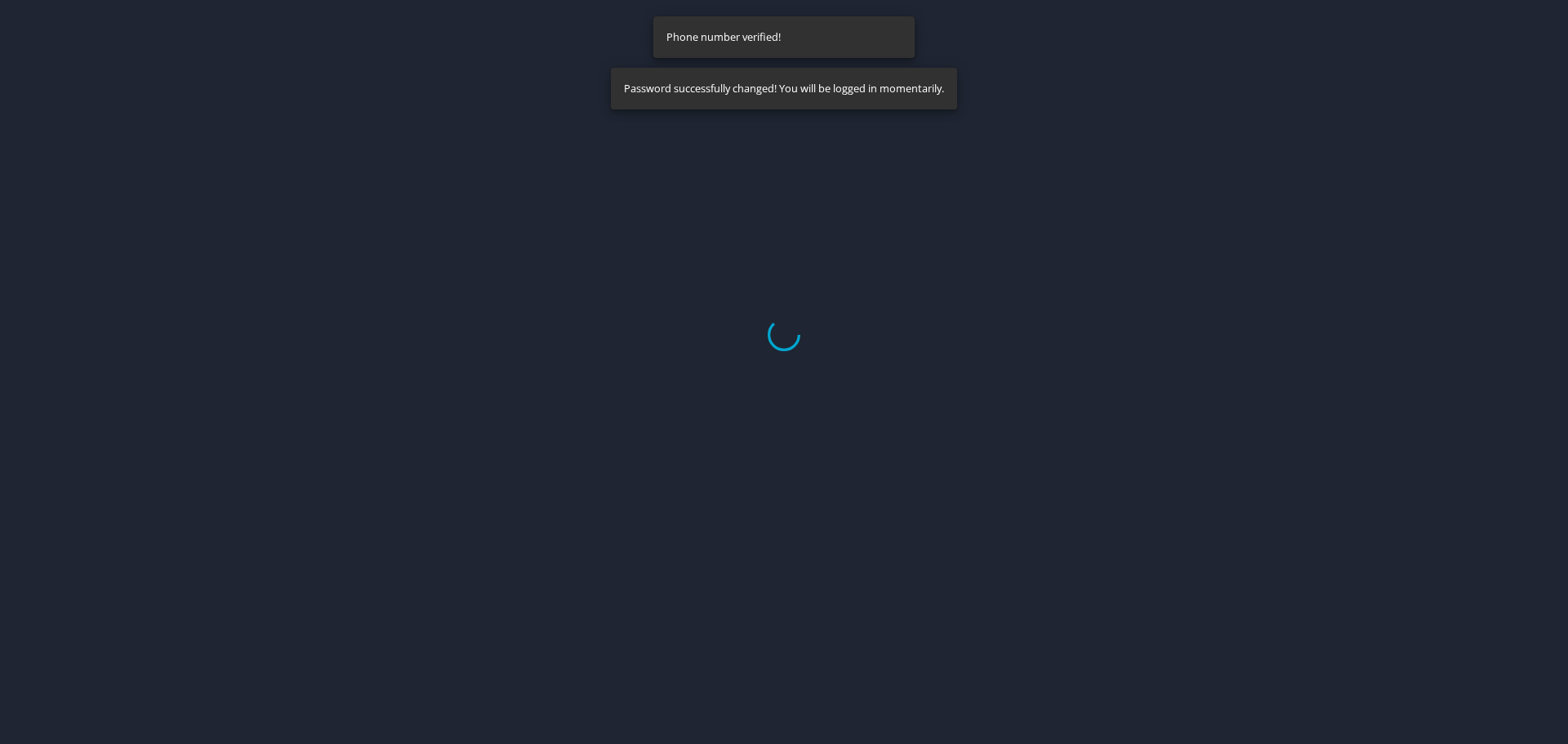
select select "US"
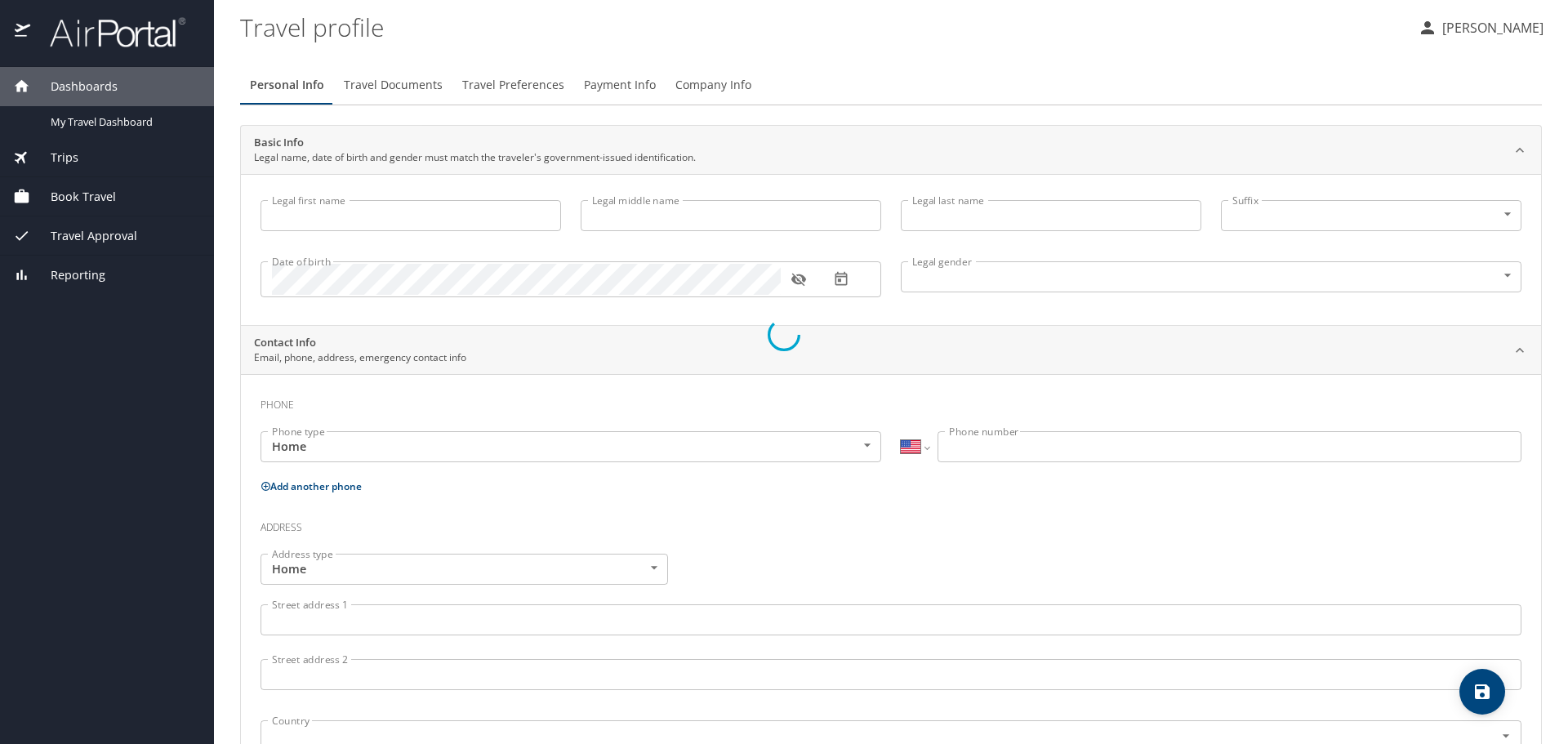
type input "[PERSON_NAME]"
type input "[DEMOGRAPHIC_DATA]"
select select "US"
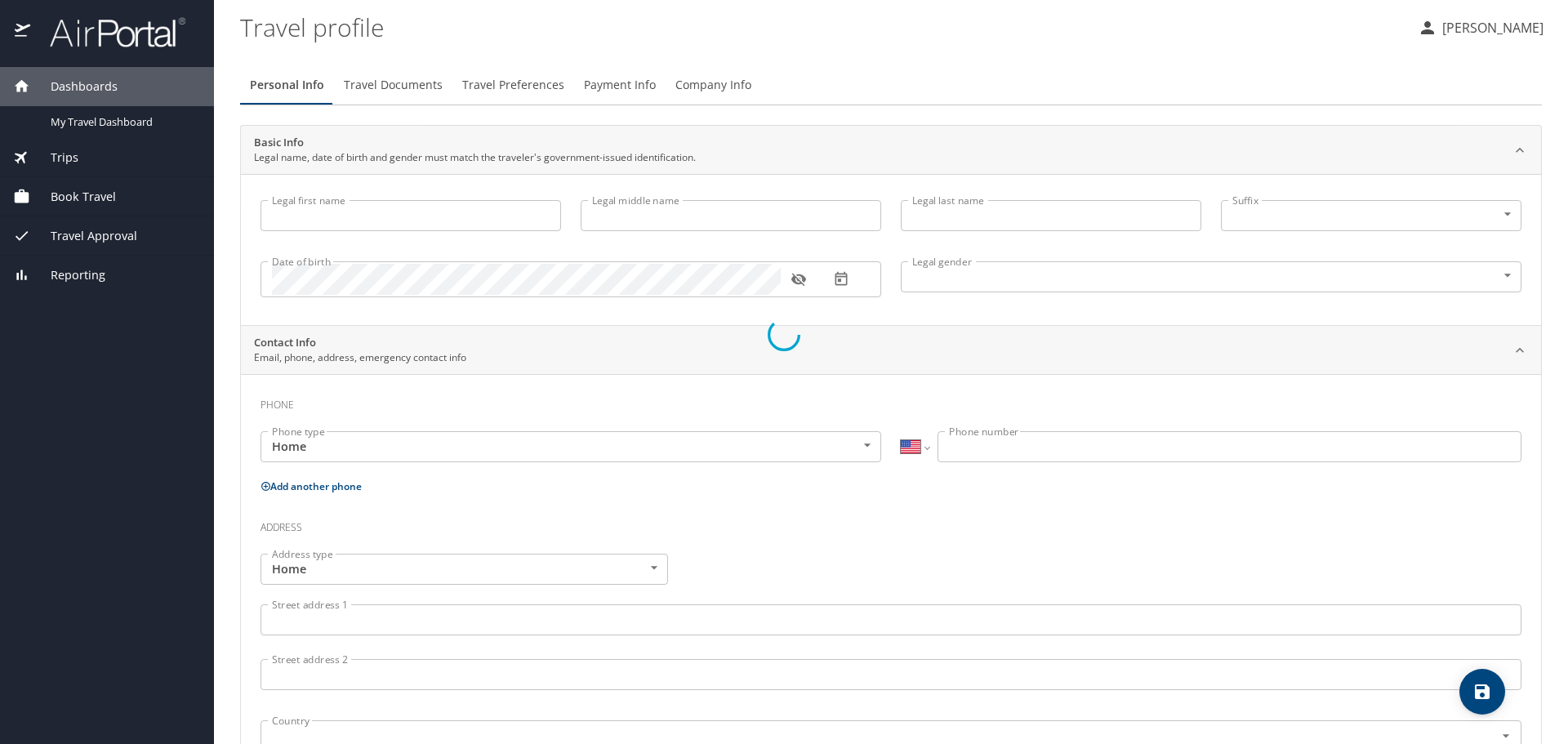
select select "US"
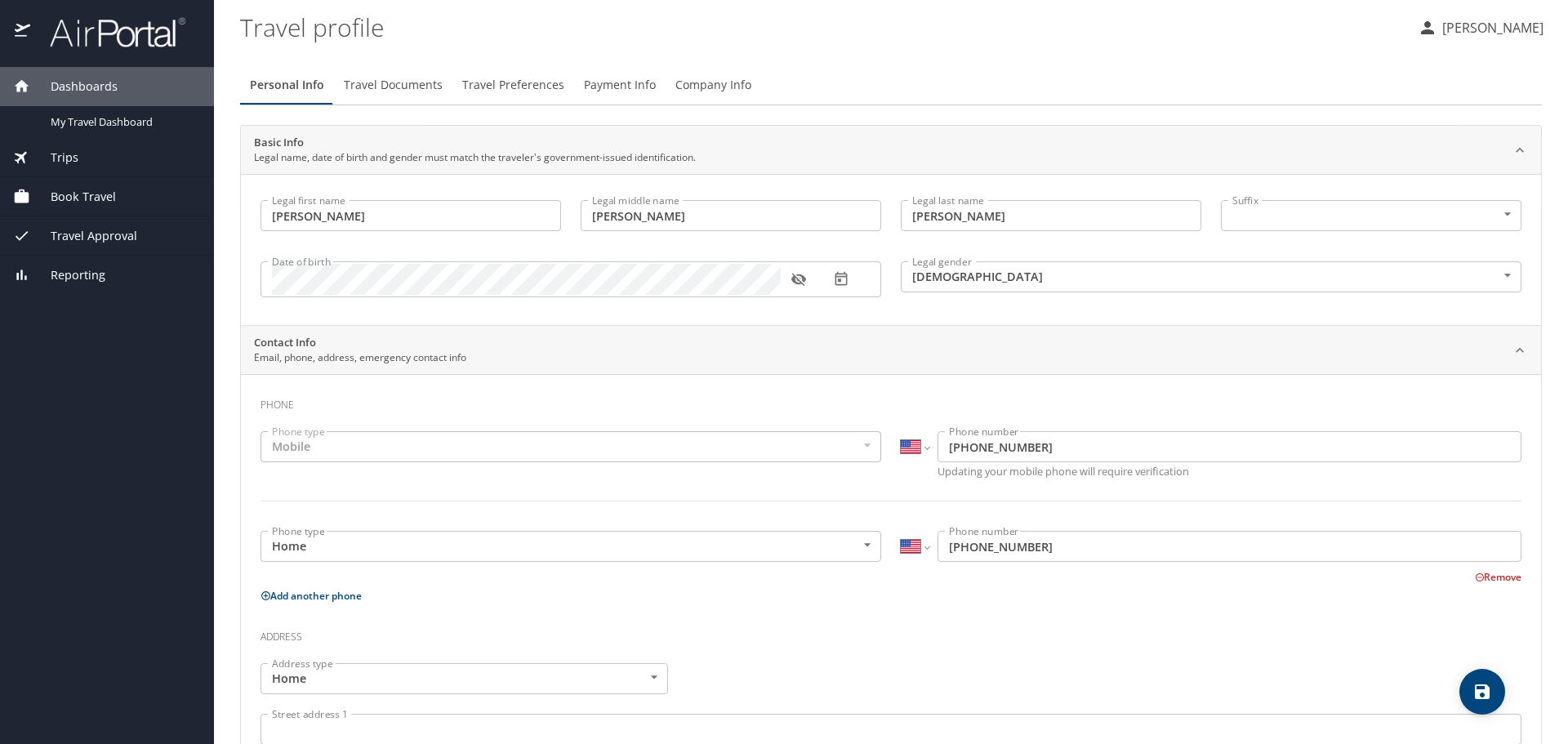
click at [1494, 32] on p "[PERSON_NAME]" at bounding box center [1489, 27] width 106 height 20
click at [1442, 190] on li "Sign out" at bounding box center [1468, 182] width 167 height 29
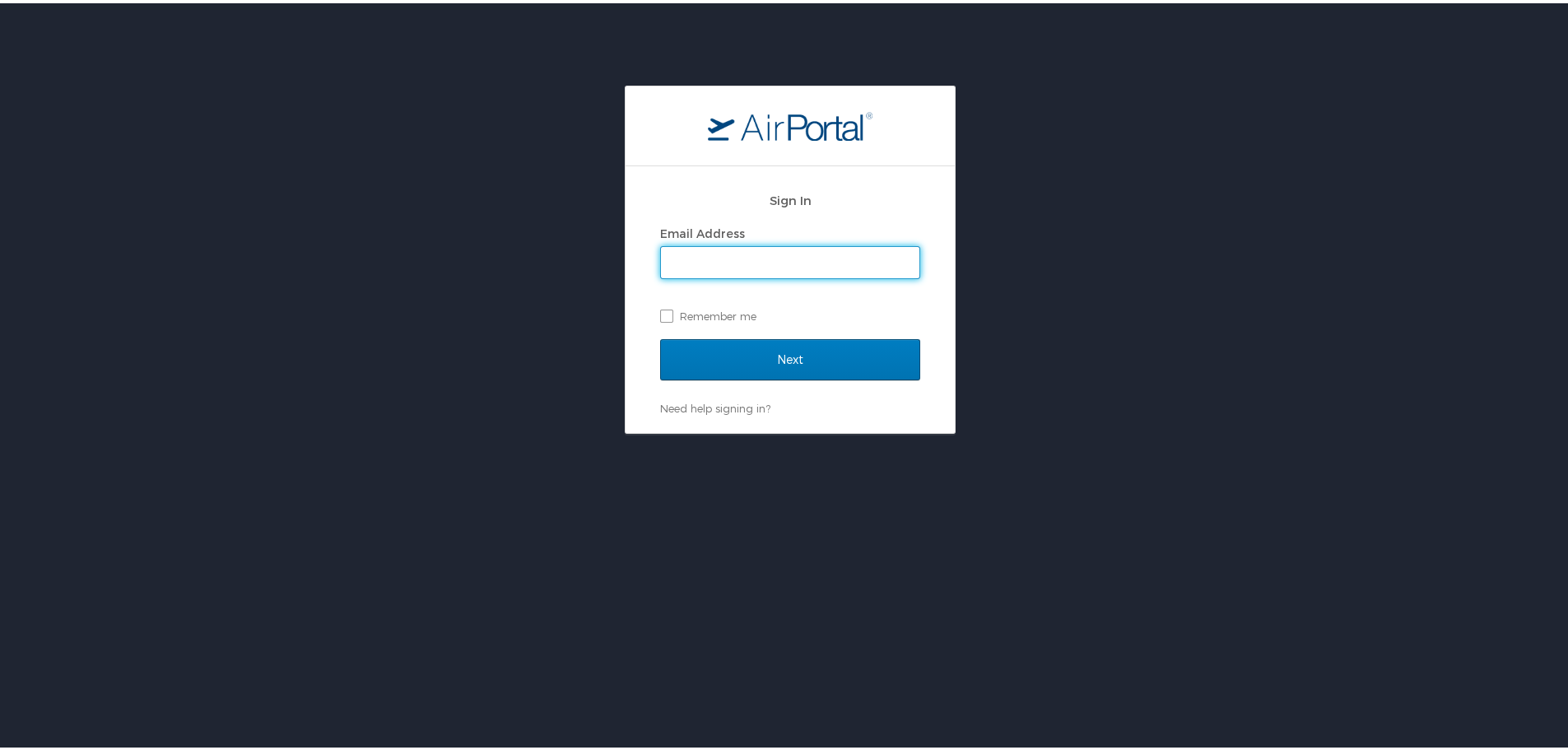
click at [829, 247] on input "Email Address" at bounding box center [789, 259] width 258 height 31
type input "[PERSON_NAME][EMAIL_ADDRESS][PERSON_NAME][DOMAIN_NAME]"
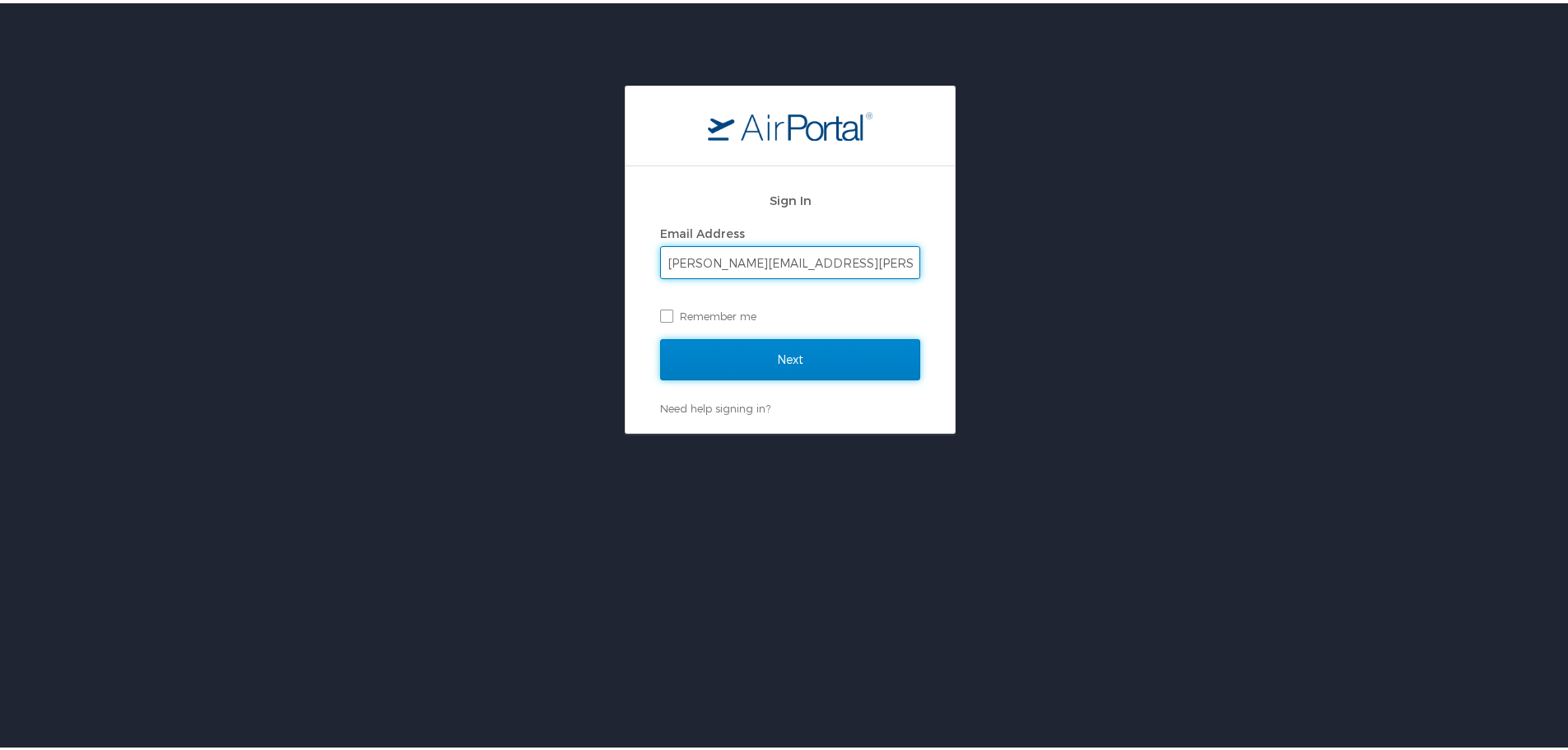
click at [761, 353] on input "Next" at bounding box center [789, 357] width 260 height 42
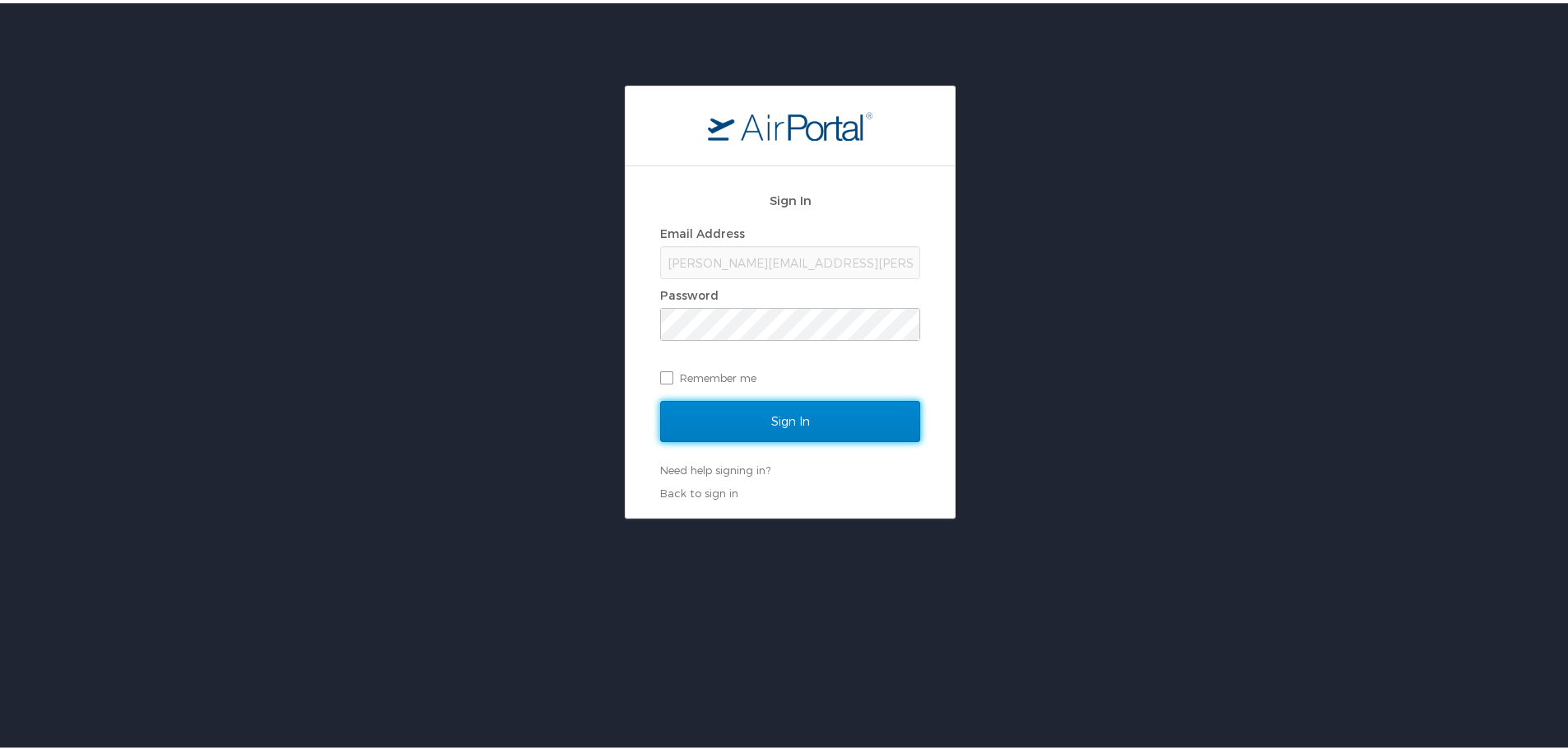
click at [799, 418] on input "Sign In" at bounding box center [789, 419] width 260 height 42
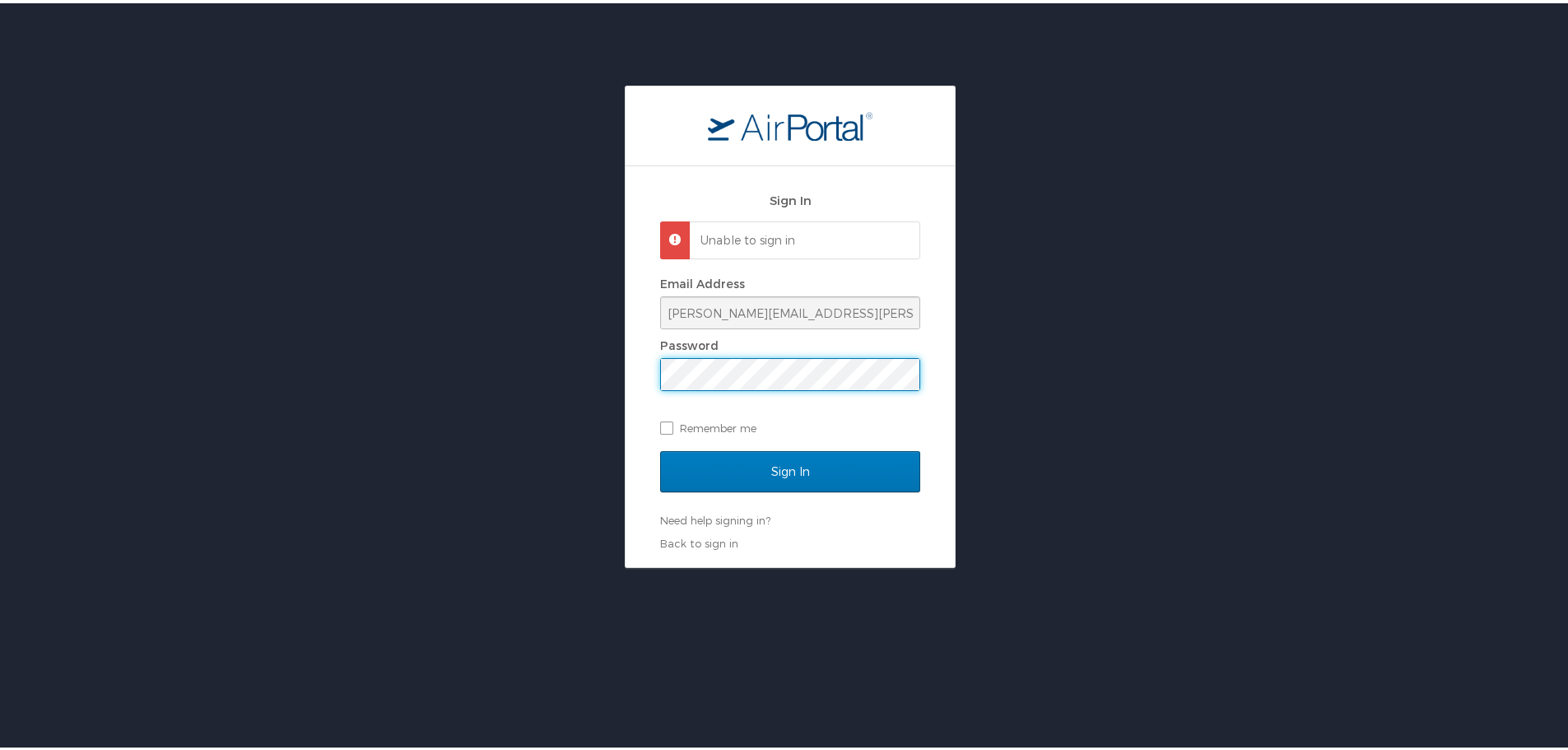
click at [474, 347] on div "Sign In Unable to sign in Email Address ashley.krukowski@lsuhs.edu Password Rem…" at bounding box center [790, 323] width 1580 height 482
click at [660, 448] on input "Sign In" at bounding box center [789, 469] width 260 height 42
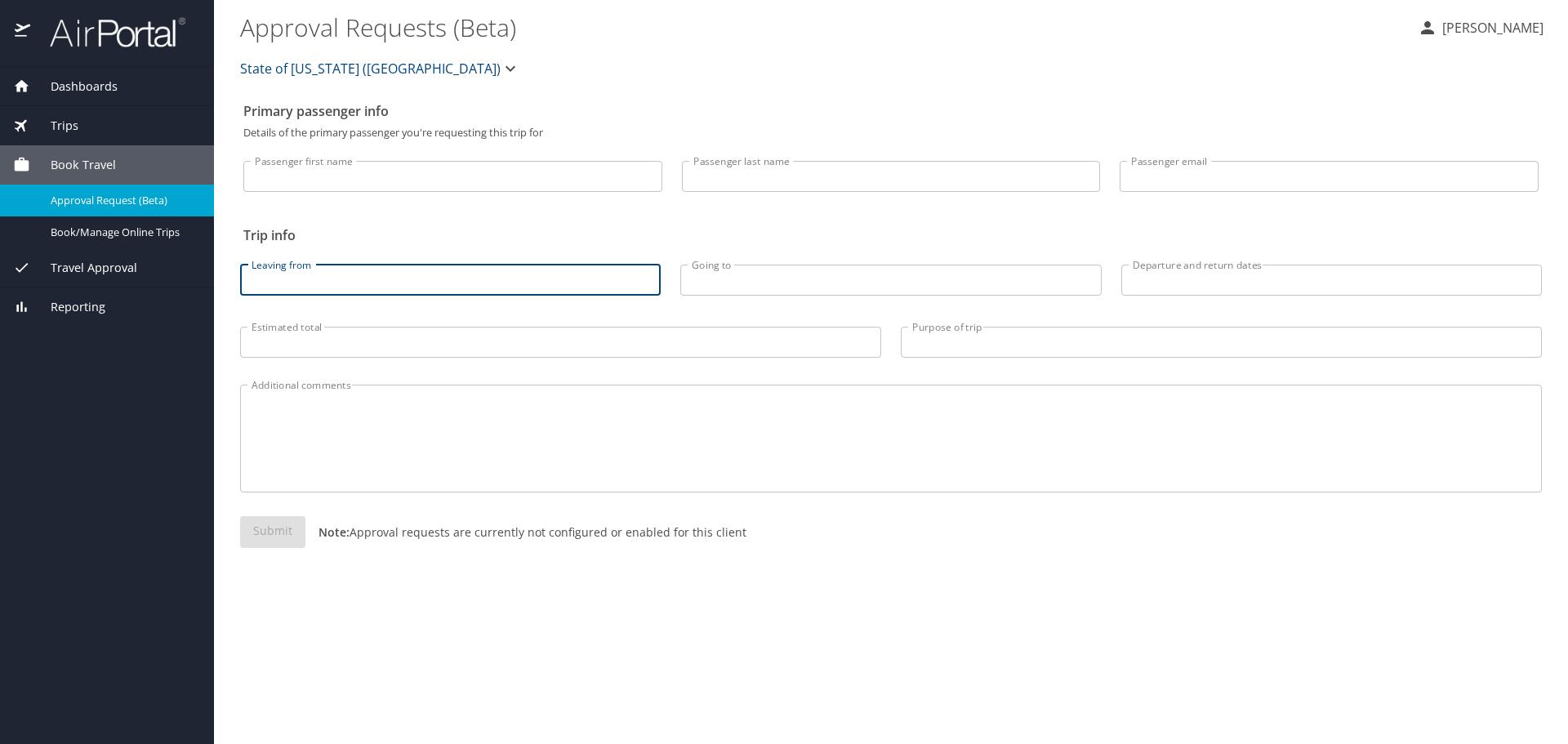
click at [355, 277] on input "Leaving from" at bounding box center [450, 280] width 420 height 31
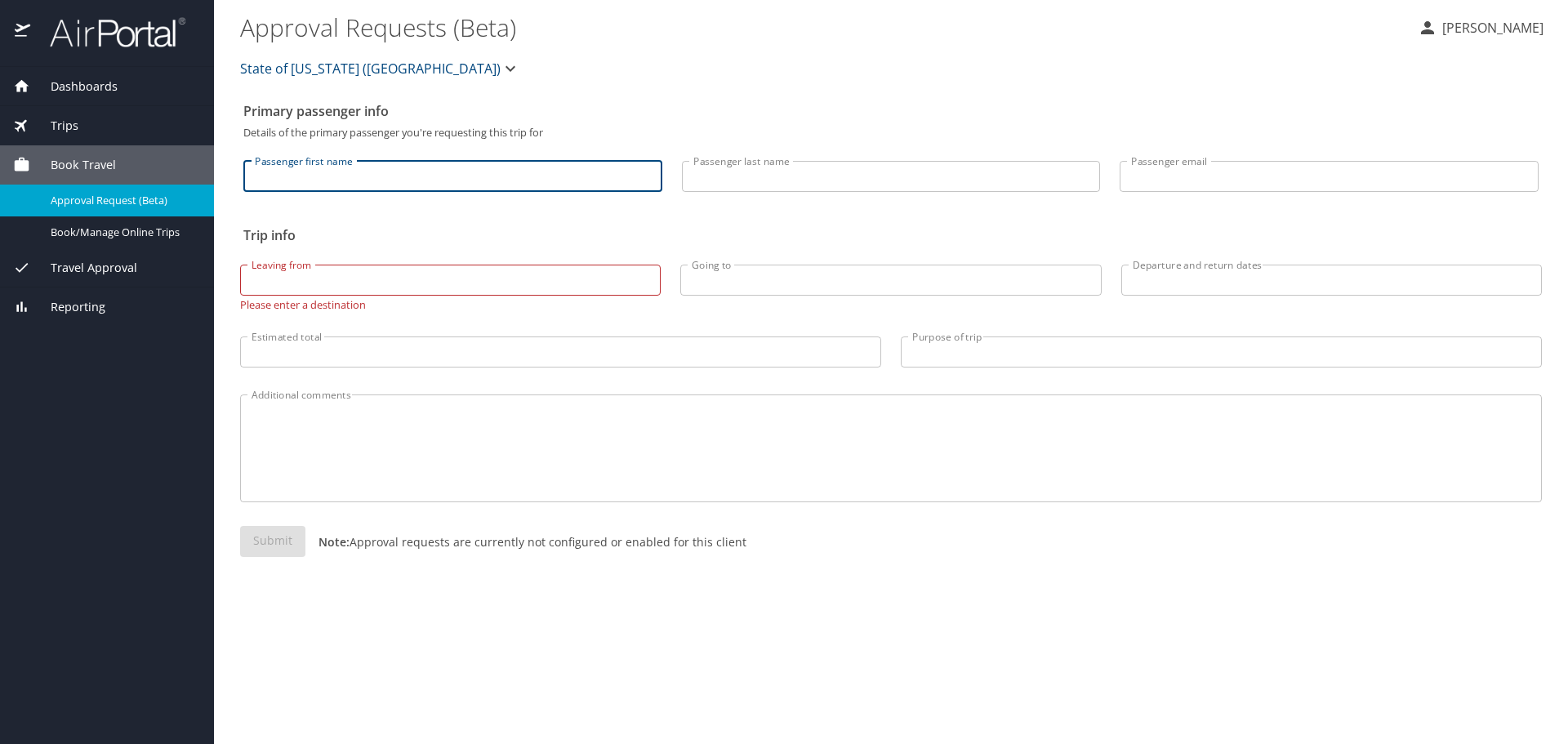
click at [370, 172] on input "Passenger first name" at bounding box center [452, 176] width 419 height 31
type input "Ashley"
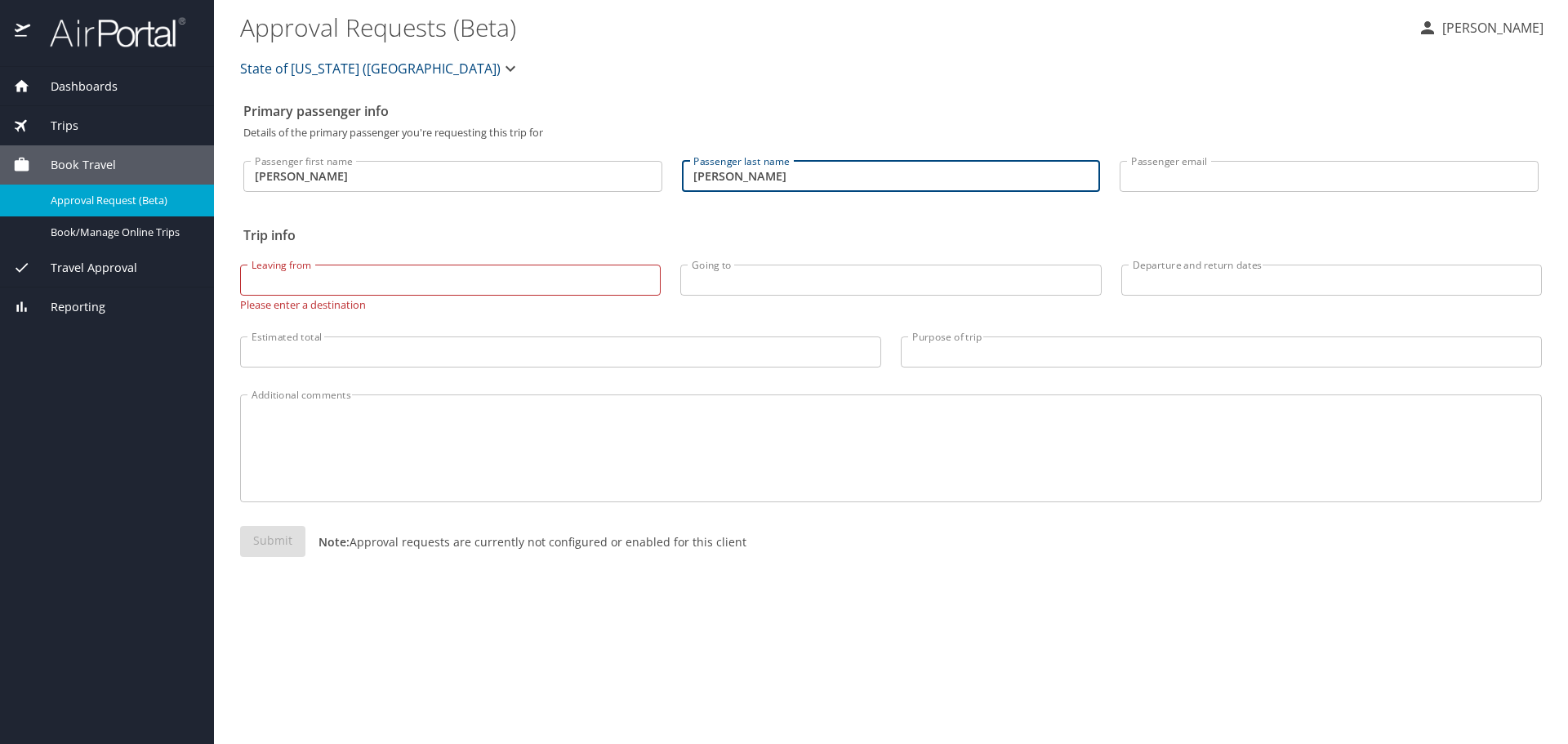
type input "Krukowski"
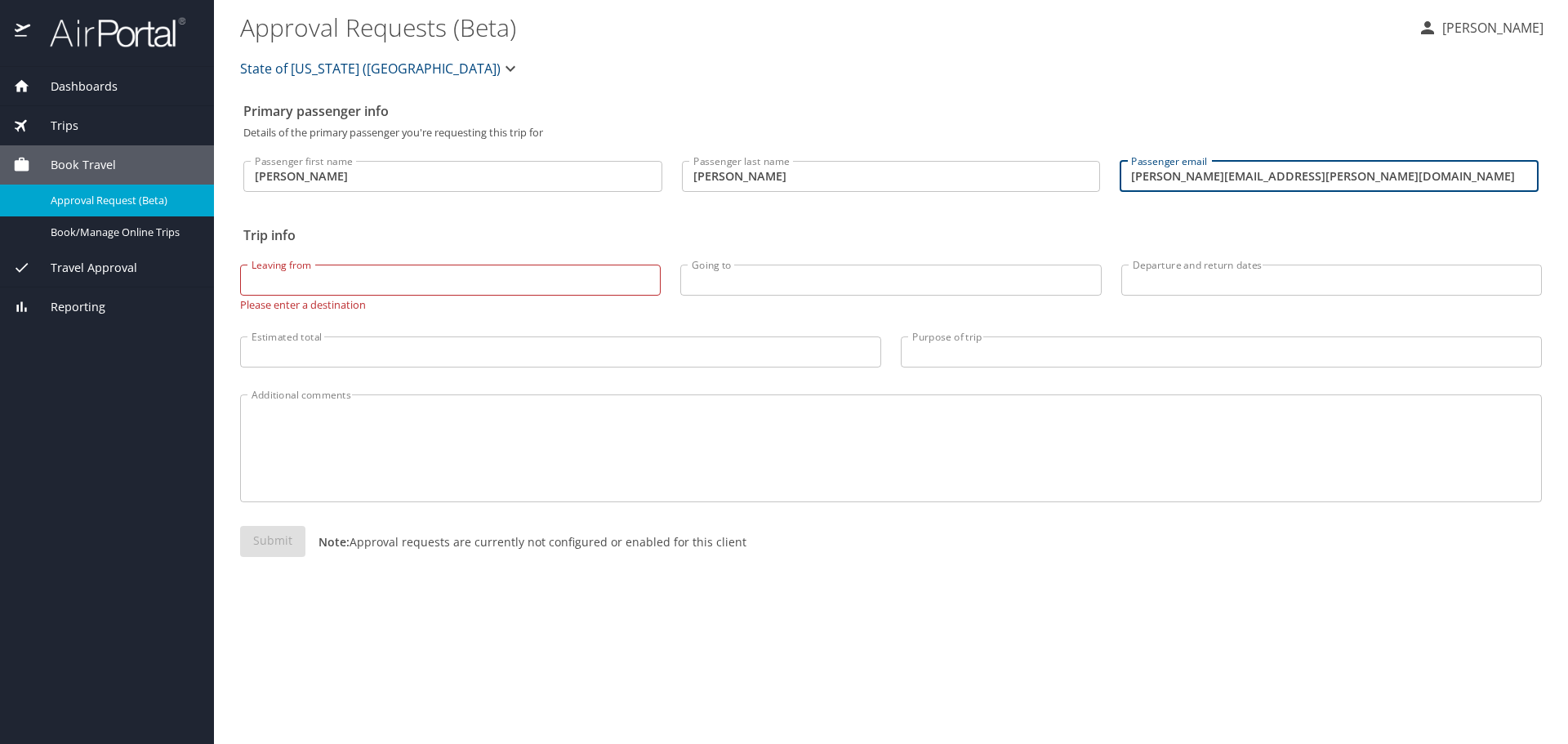
type input "ashley.krukowski@lsuhs.edu"
click at [312, 281] on input "Leaving from" at bounding box center [450, 280] width 420 height 31
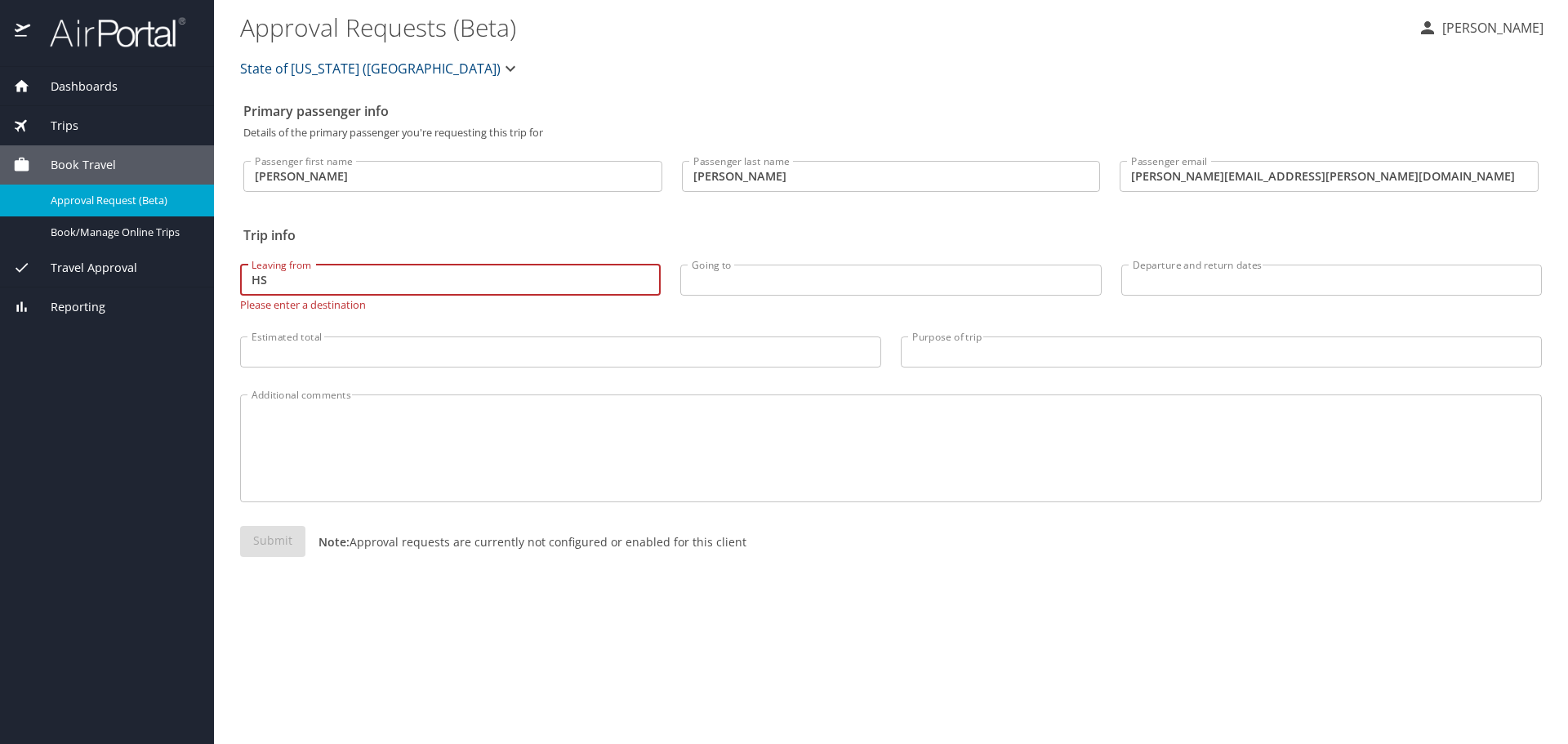
type input "H"
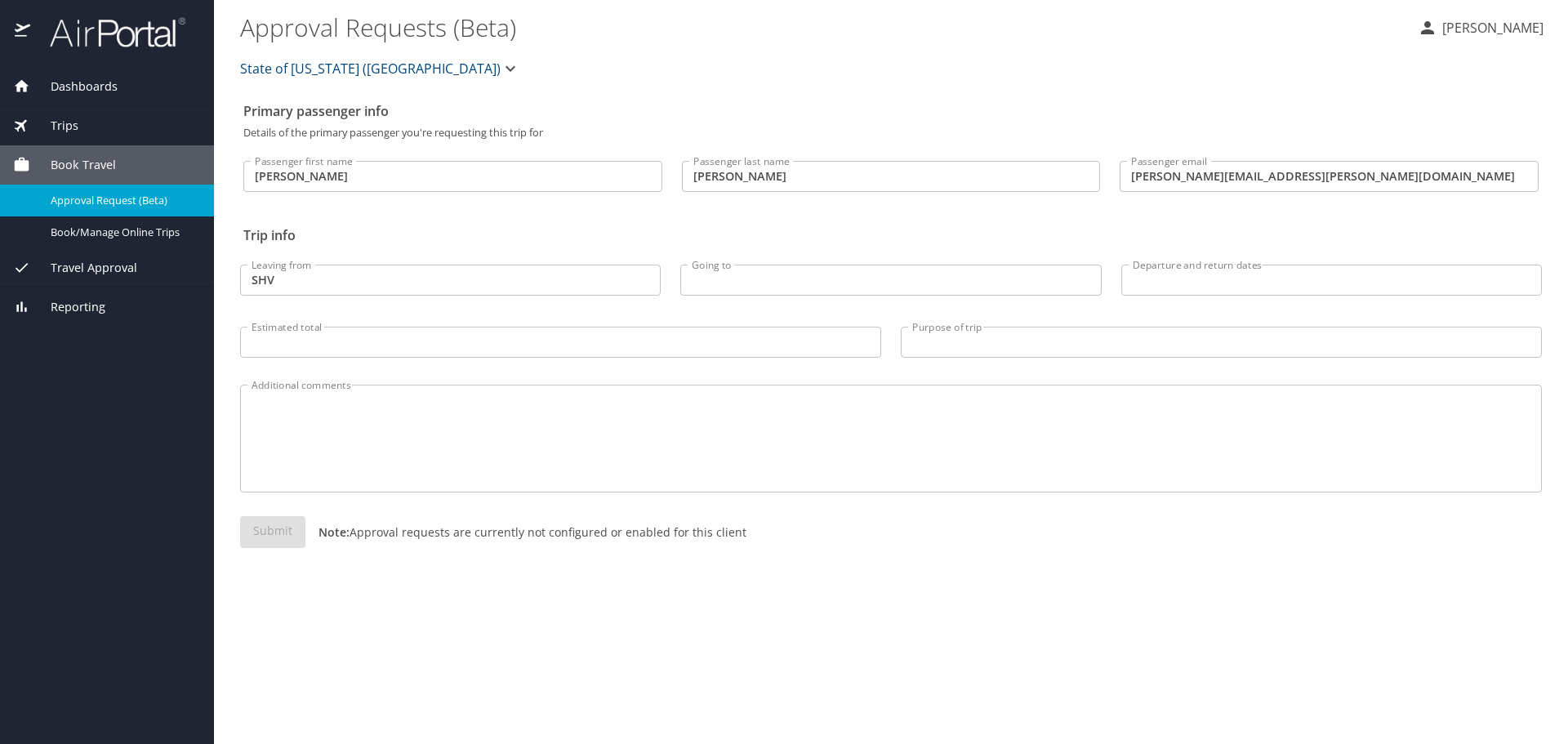
click at [394, 315] on div "Leaving from SHV Leaving from Going to Going to Departure and return dates Depa…" at bounding box center [891, 307] width 1321 height 129
click at [316, 281] on input "SHV" at bounding box center [450, 280] width 420 height 31
drag, startPoint x: 316, startPoint y: 281, endPoint x: 167, endPoint y: 271, distance: 149.3
click at [167, 271] on div "Dashboards My Travel Dashboard Trips Current / Future Trips Past Trips Trips Mi…" at bounding box center [784, 372] width 1568 height 744
type input "Shreveport"
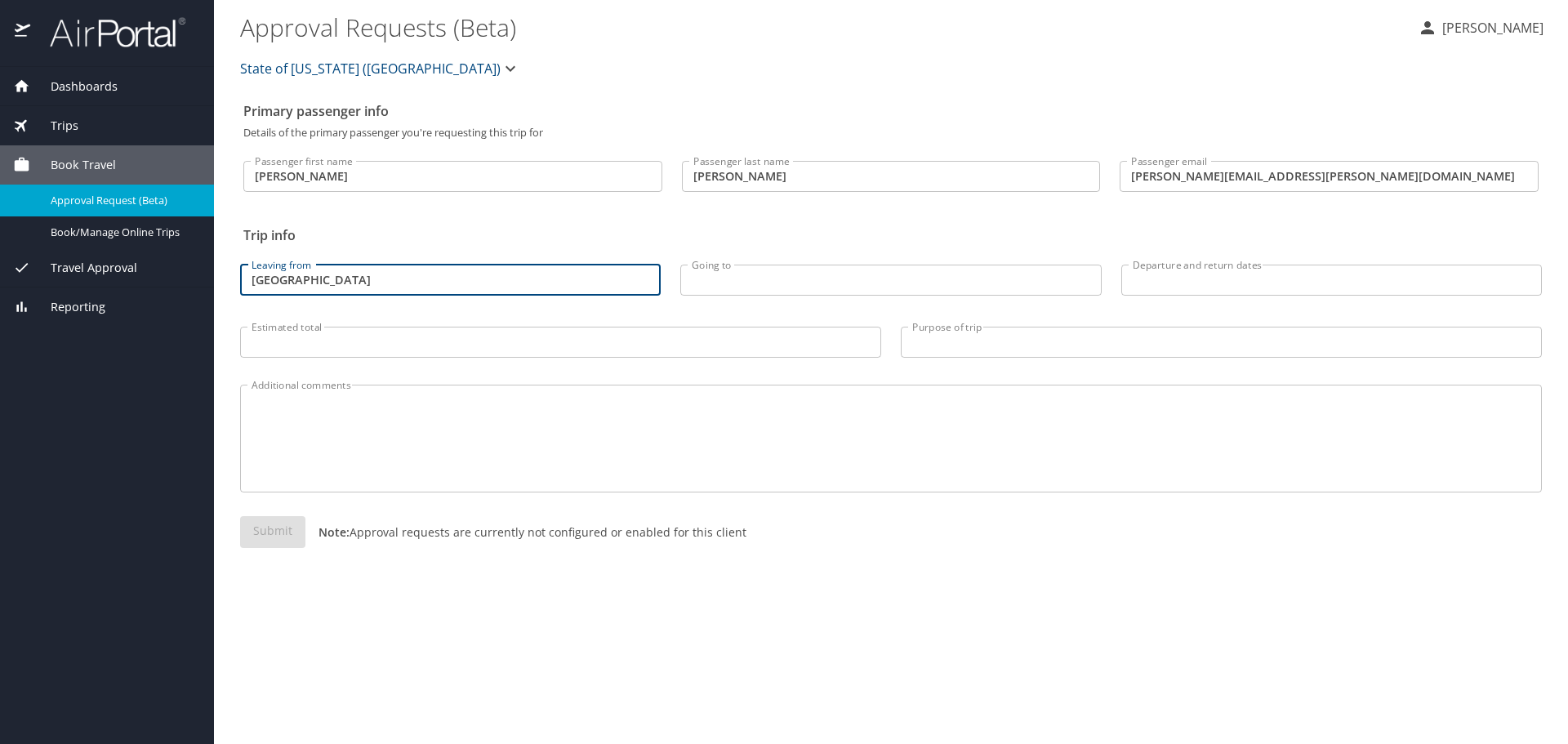
click at [797, 275] on input "Going to" at bounding box center [890, 280] width 420 height 31
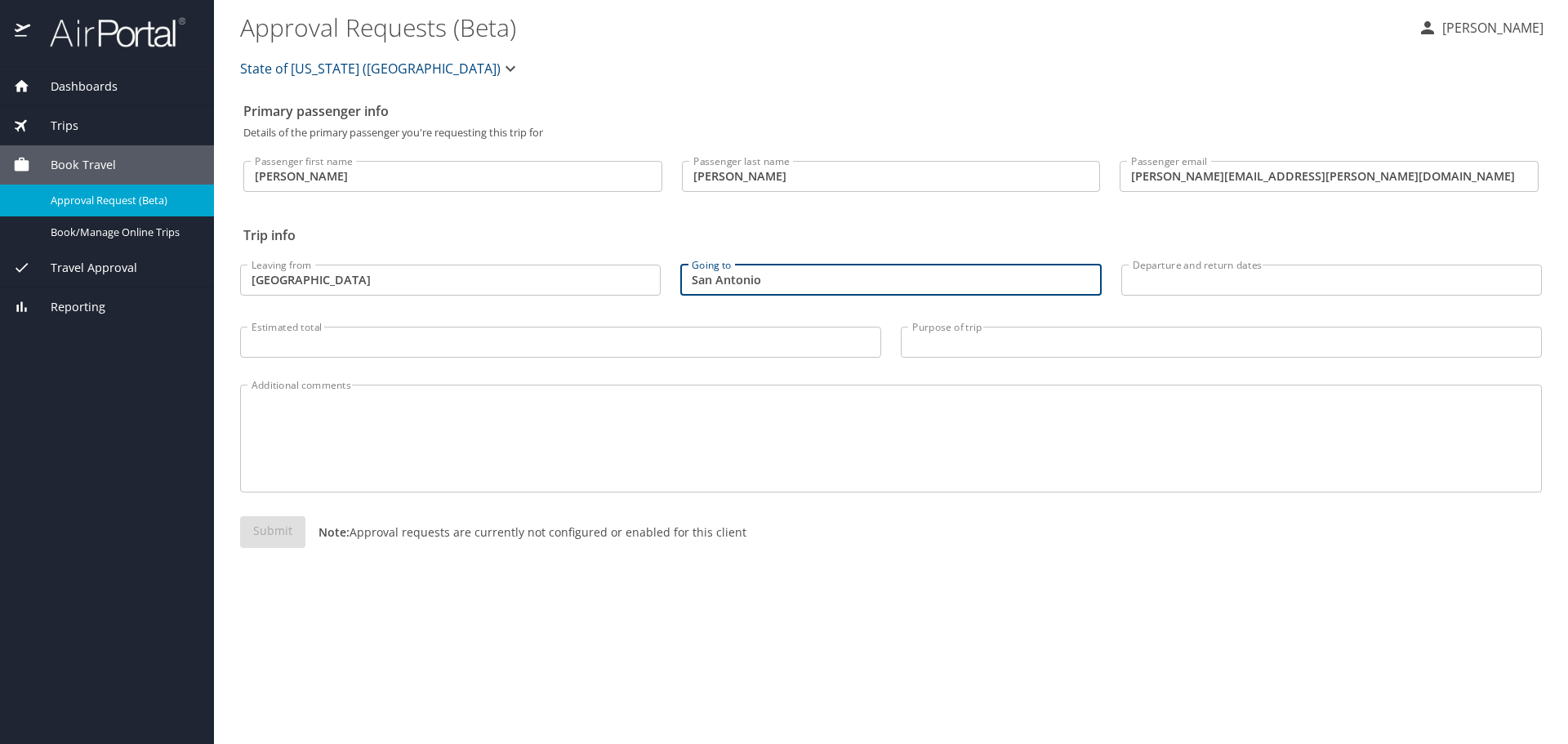
type input "San Antonio"
click at [50, 124] on span "Trips" at bounding box center [53, 125] width 48 height 18
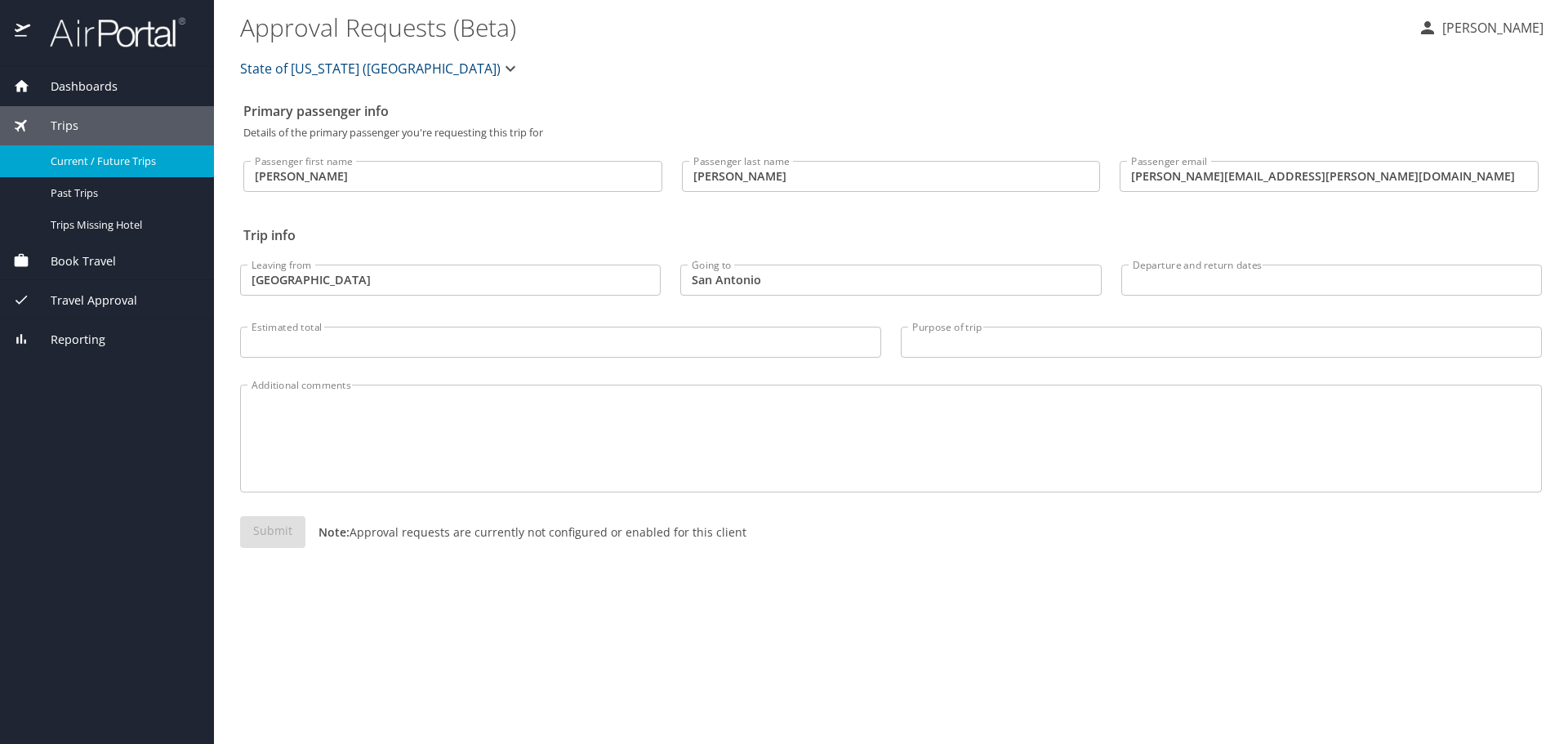
click at [142, 159] on span "Current / Future Trips" at bounding box center [122, 161] width 143 height 16
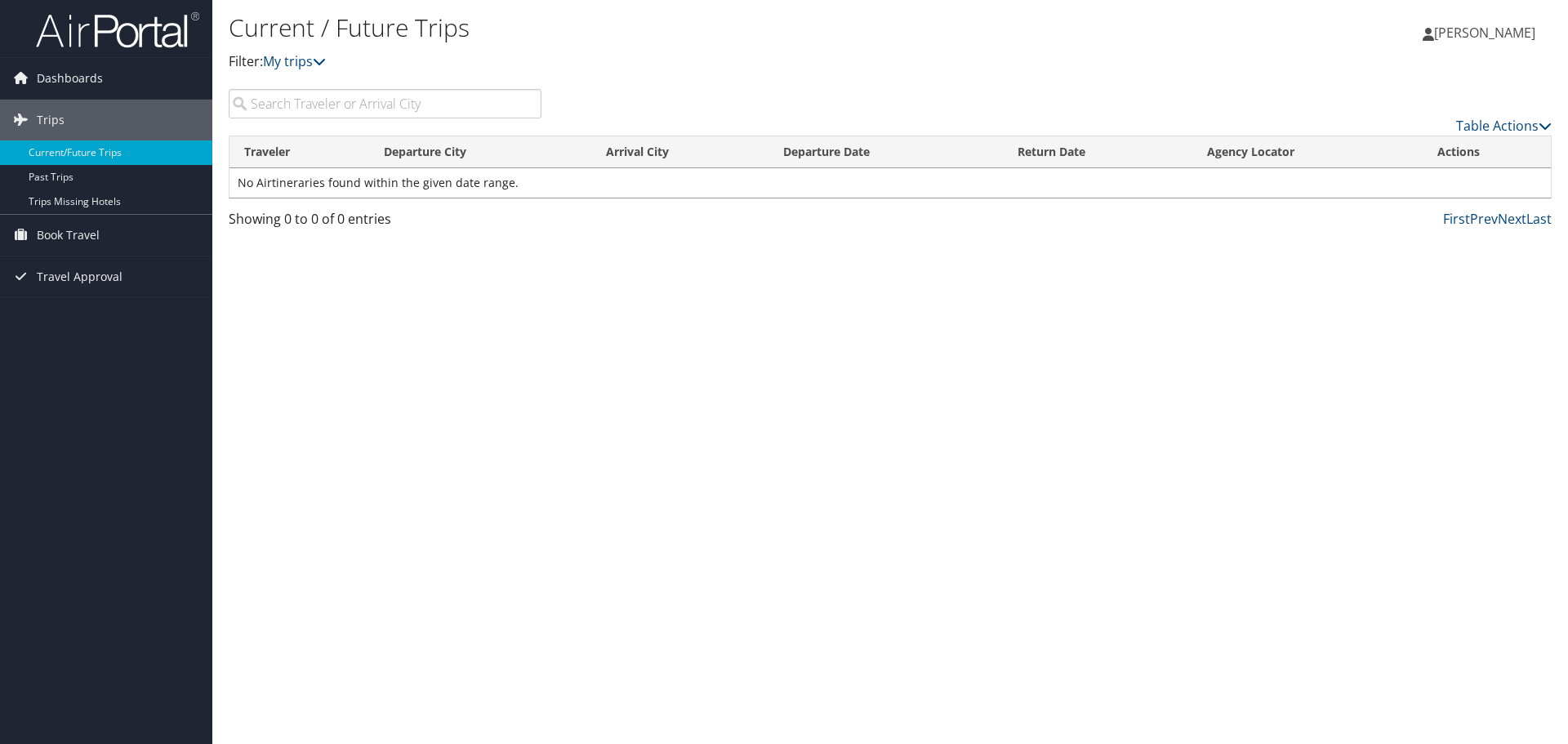
click at [393, 105] on input "search" at bounding box center [384, 103] width 312 height 29
click at [72, 237] on span "Book Travel" at bounding box center [68, 235] width 63 height 41
click at [127, 322] on link "Book/Manage Online Trips" at bounding box center [106, 317] width 212 height 24
